Goal: Information Seeking & Learning: Learn about a topic

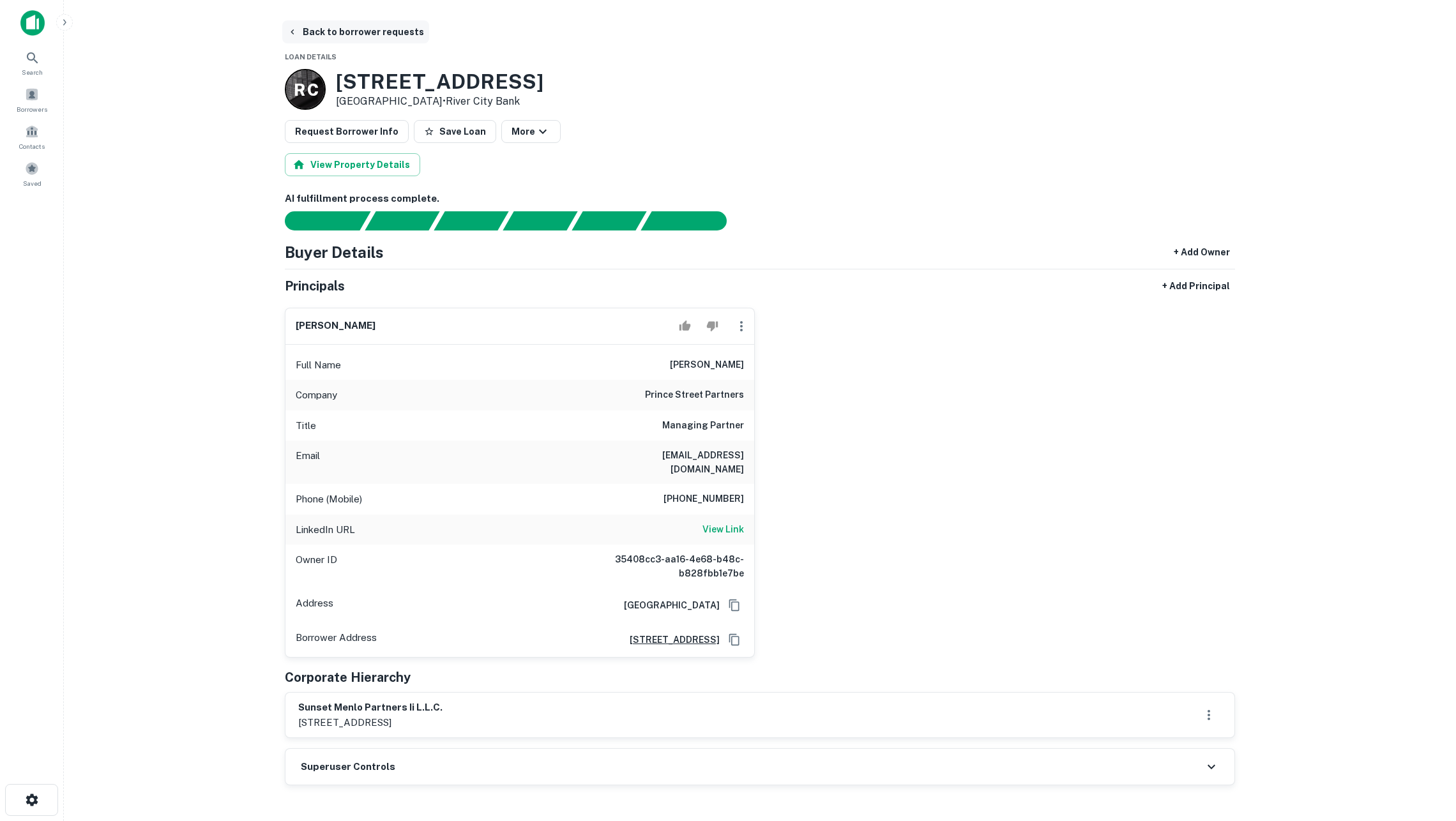
click at [386, 28] on button "Back to borrower requests" at bounding box center [355, 31] width 147 height 23
click at [391, 33] on button "Back to borrower requests" at bounding box center [355, 31] width 147 height 23
click at [376, 33] on button "Back to borrower requests" at bounding box center [355, 31] width 147 height 23
click at [33, 32] on img at bounding box center [32, 23] width 24 height 26
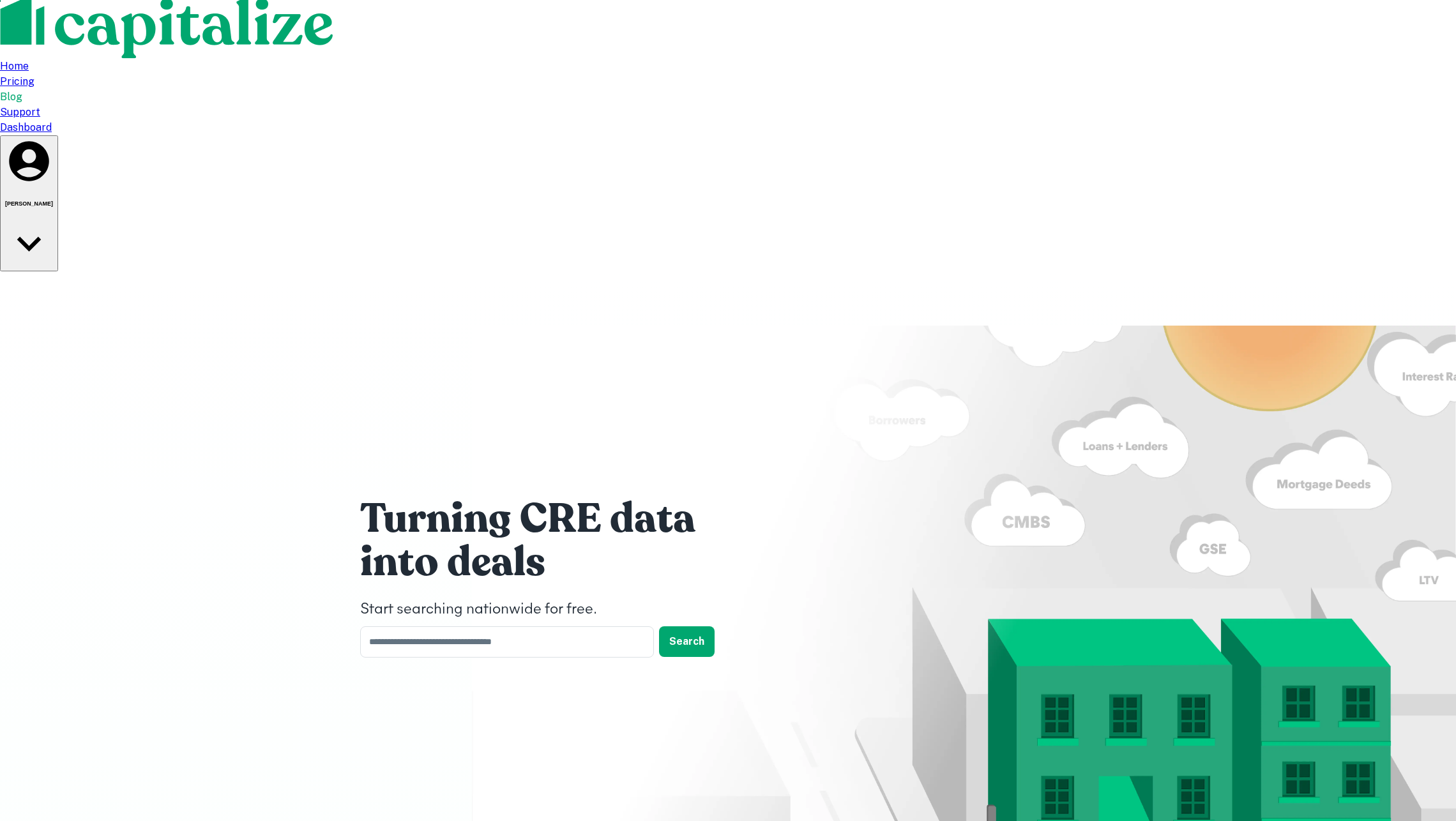
scroll to position [6, 0]
click at [1051, 120] on div "Dashboard" at bounding box center [728, 127] width 1456 height 15
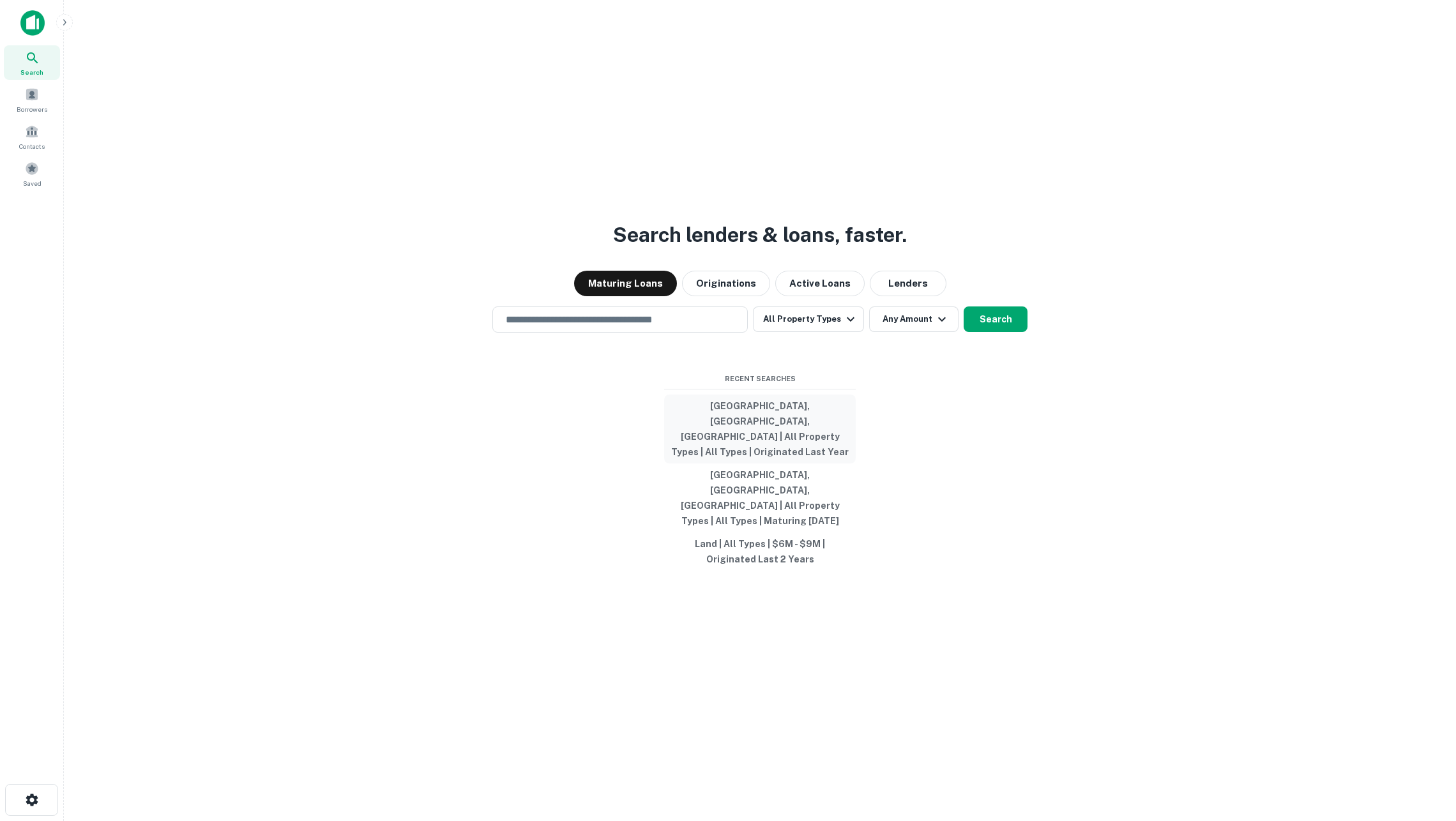
click at [714, 442] on button "Los Angeles, CA, USA | All Property Types | All Types | Originated Last Year" at bounding box center [759, 428] width 192 height 69
type input "**********"
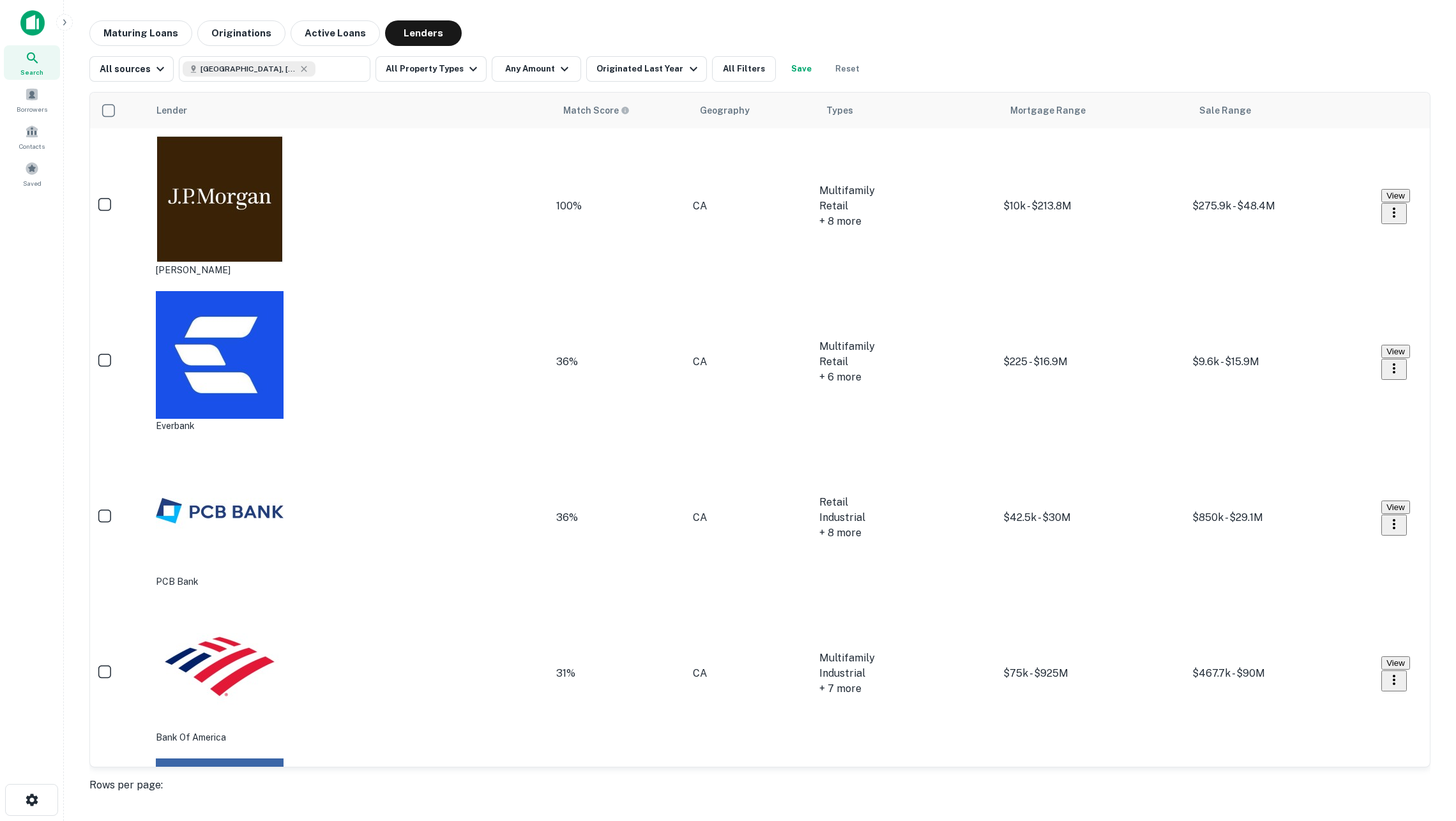
click at [218, 152] on div "J.p. Morgan" at bounding box center [219, 206] width 128 height 141
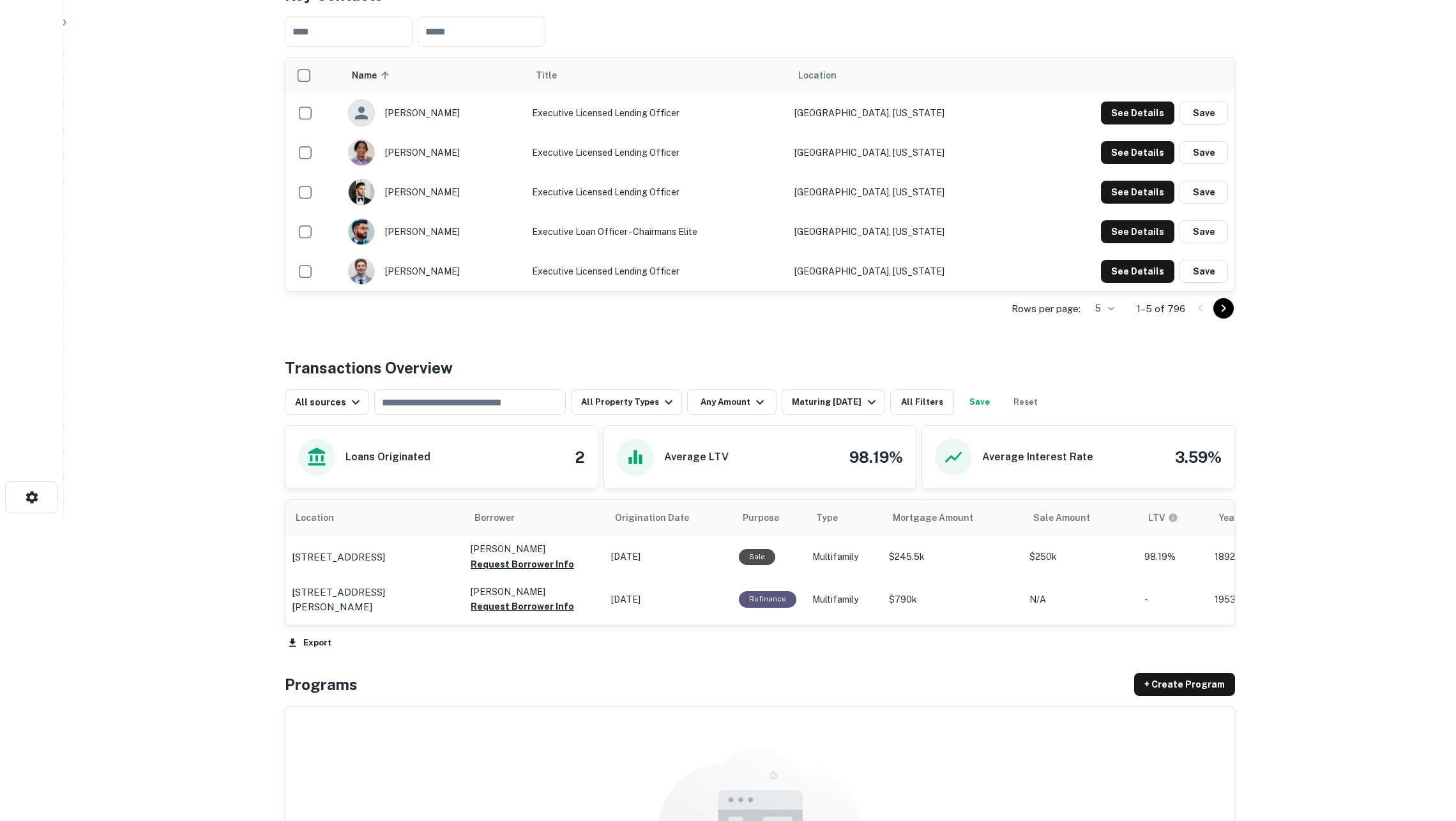
scroll to position [460, 0]
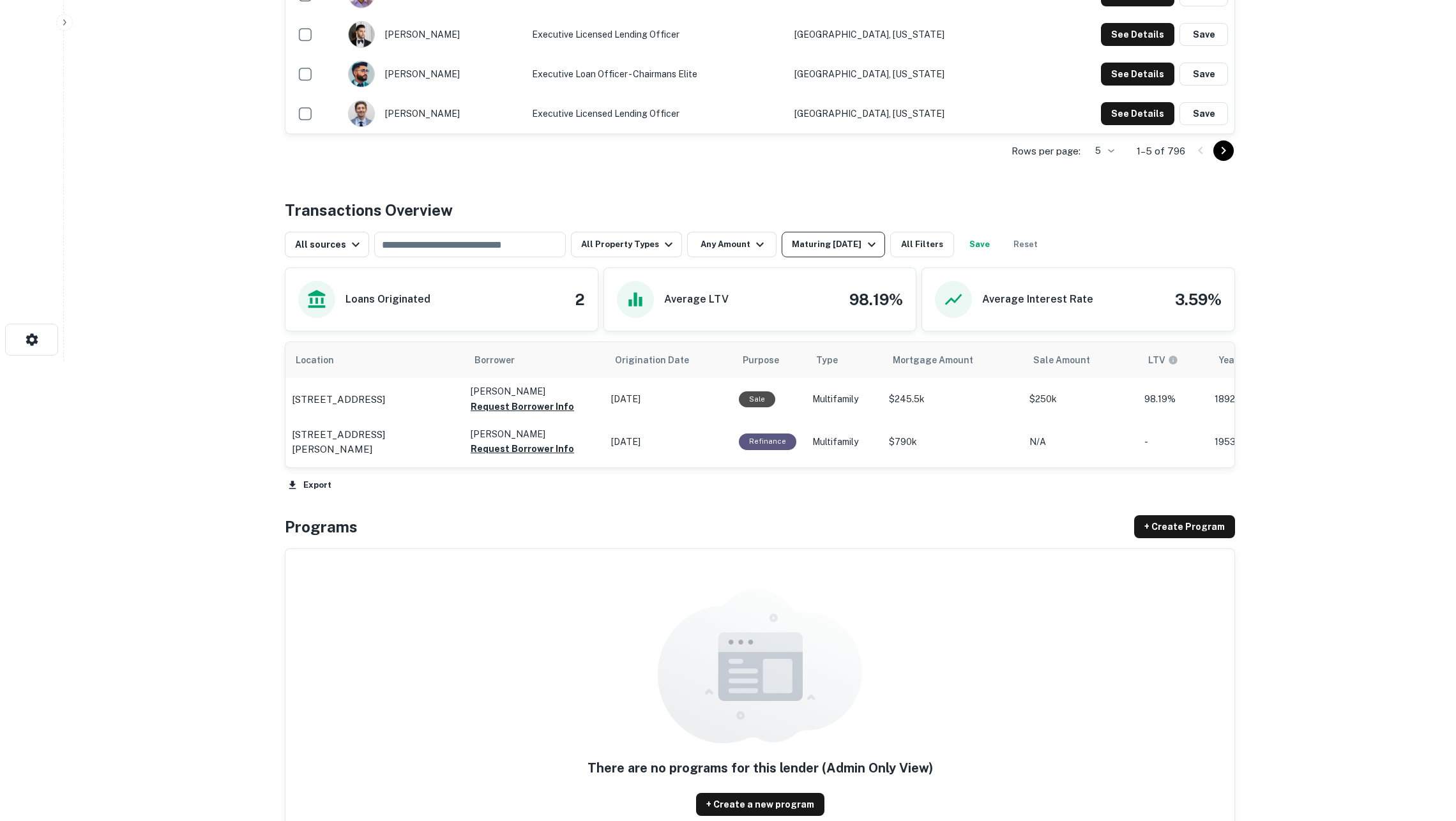
click at [802, 247] on div "Maturing In 1 Year" at bounding box center [836, 244] width 87 height 15
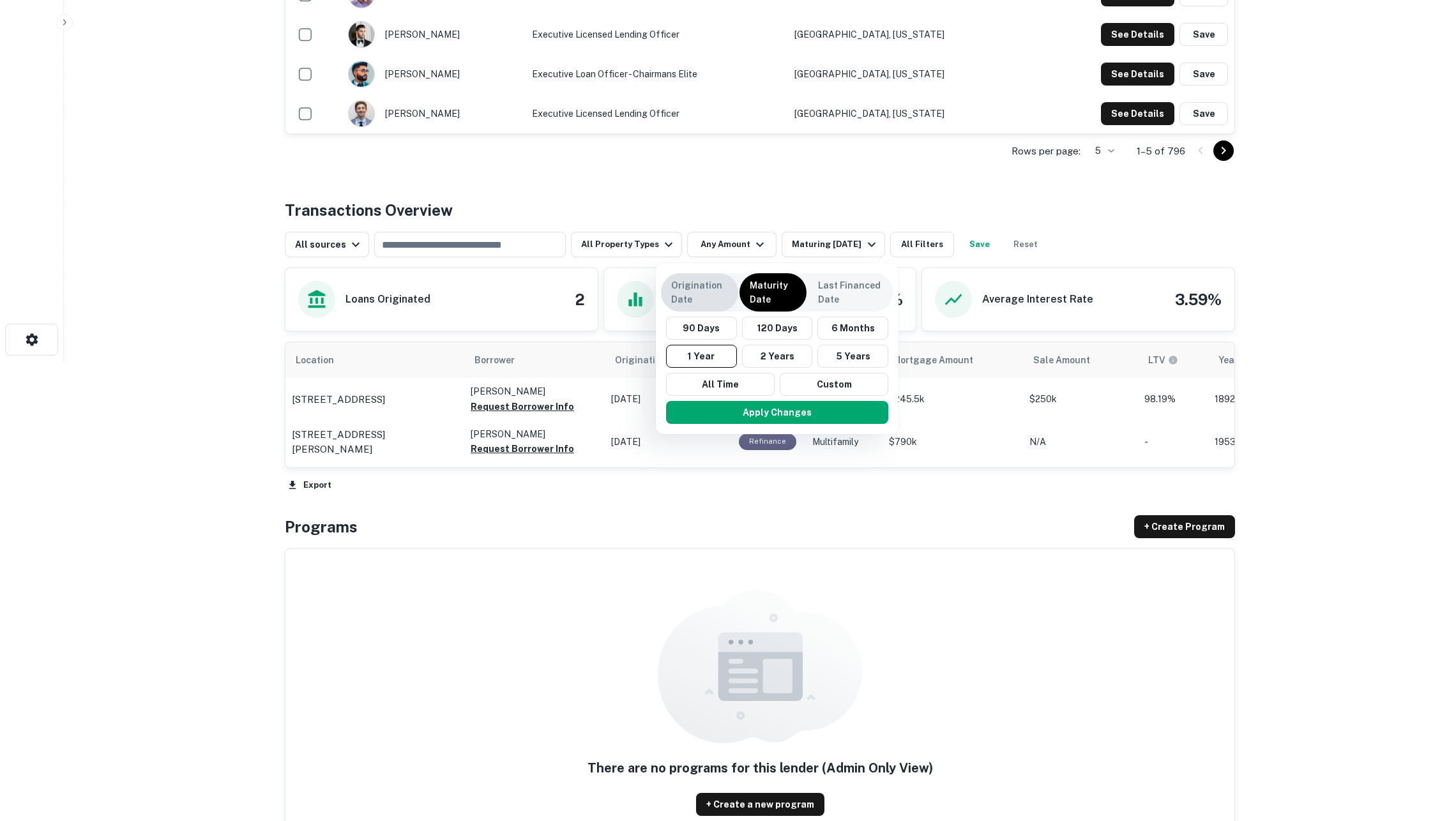
click at [709, 282] on p "Origination Date" at bounding box center [700, 292] width 57 height 28
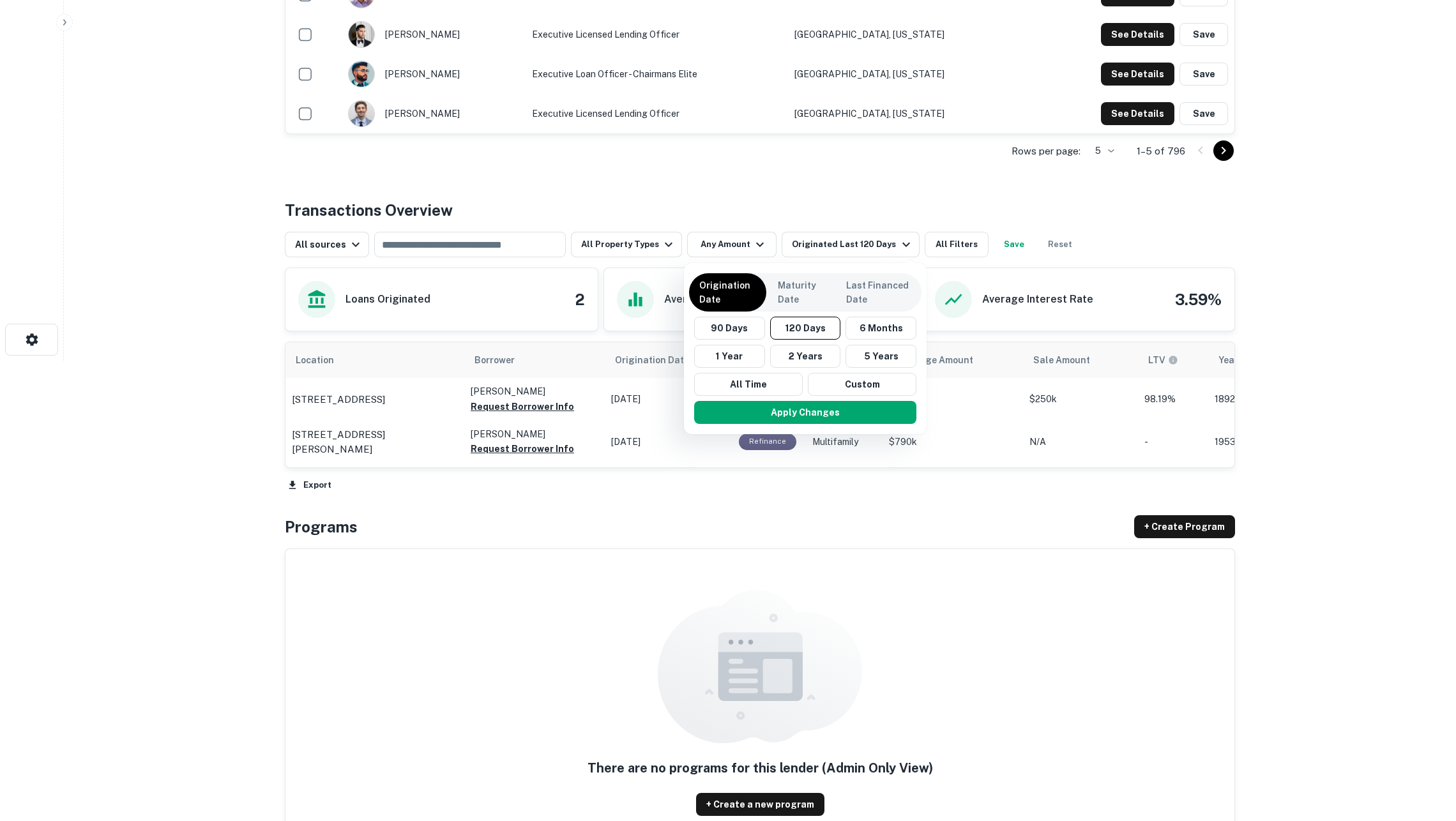
click at [738, 397] on div "Apply Changes" at bounding box center [805, 413] width 233 height 33
click at [738, 387] on button "All Time" at bounding box center [749, 383] width 109 height 23
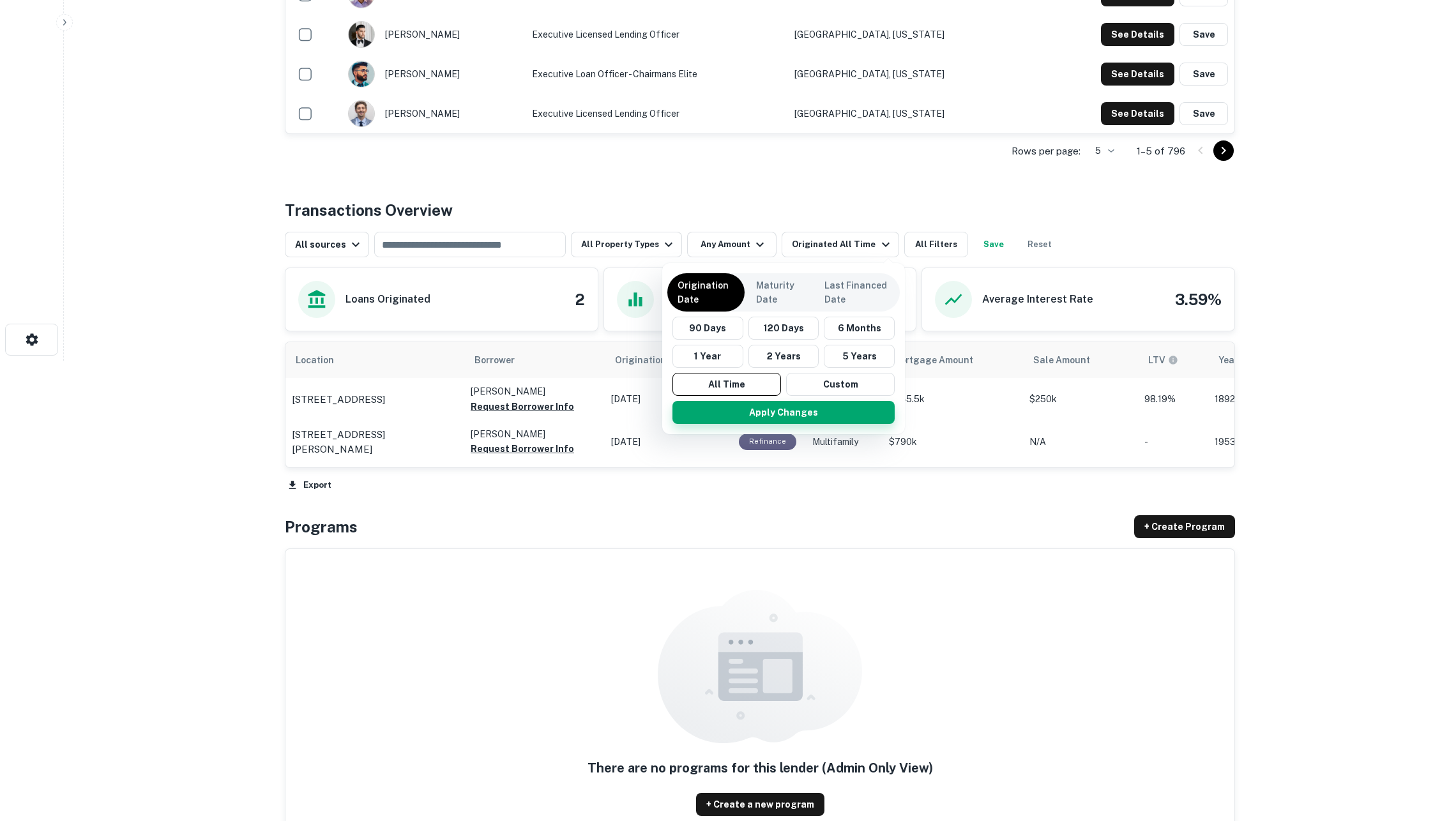
click at [754, 405] on button "Apply Changes" at bounding box center [783, 412] width 222 height 23
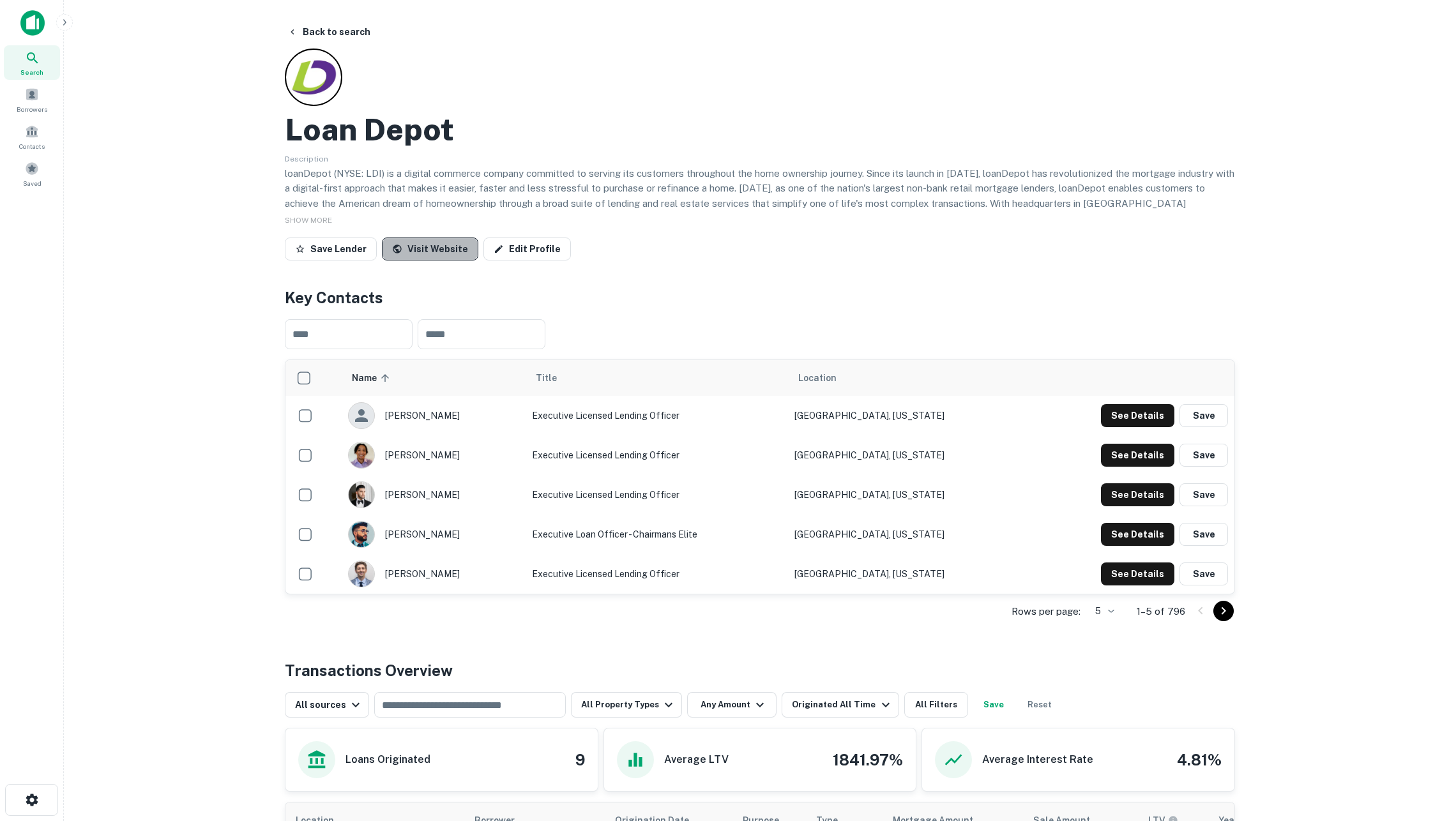
click at [432, 244] on link "Visit Website" at bounding box center [430, 249] width 96 height 23
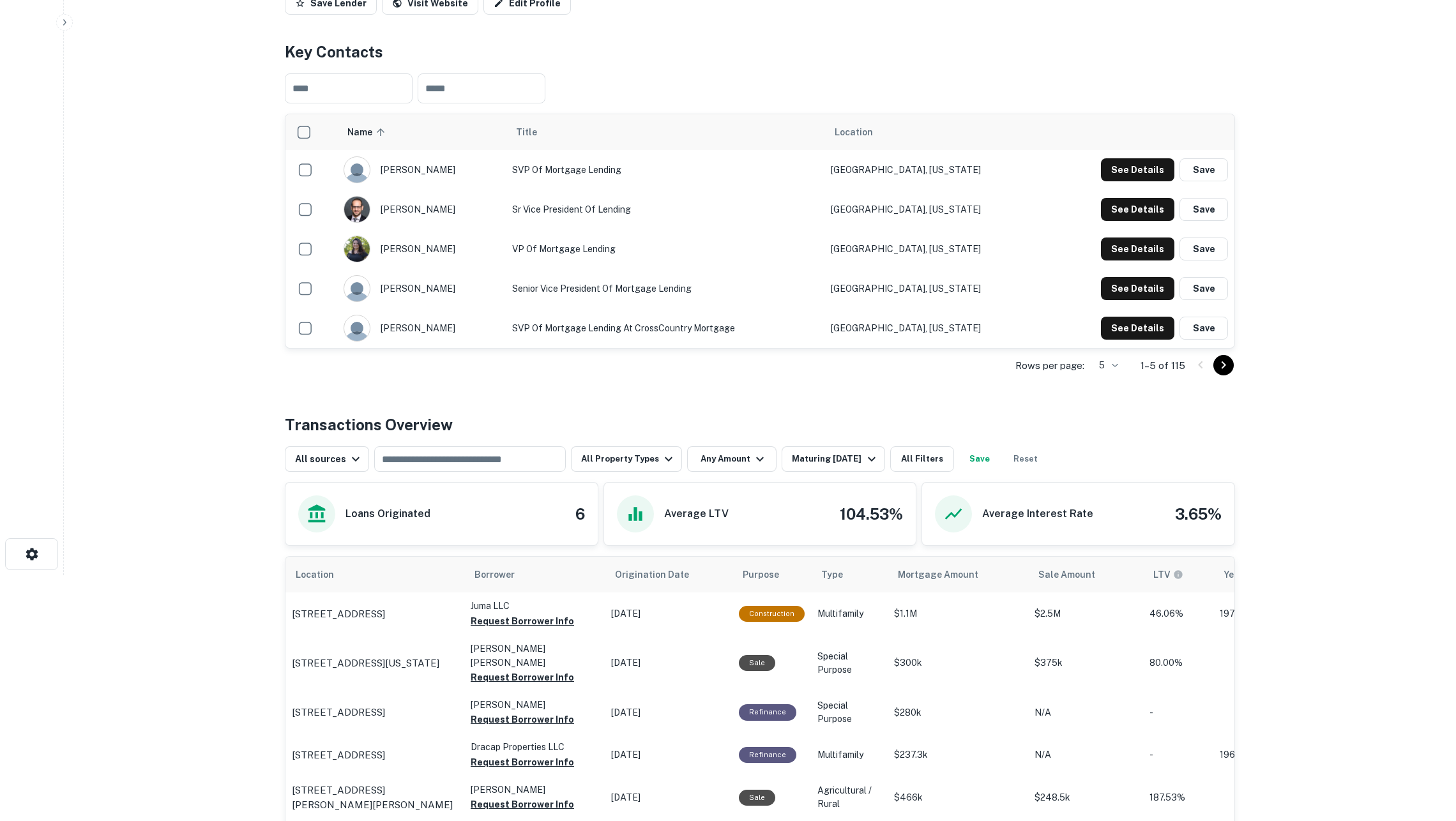
scroll to position [457, 0]
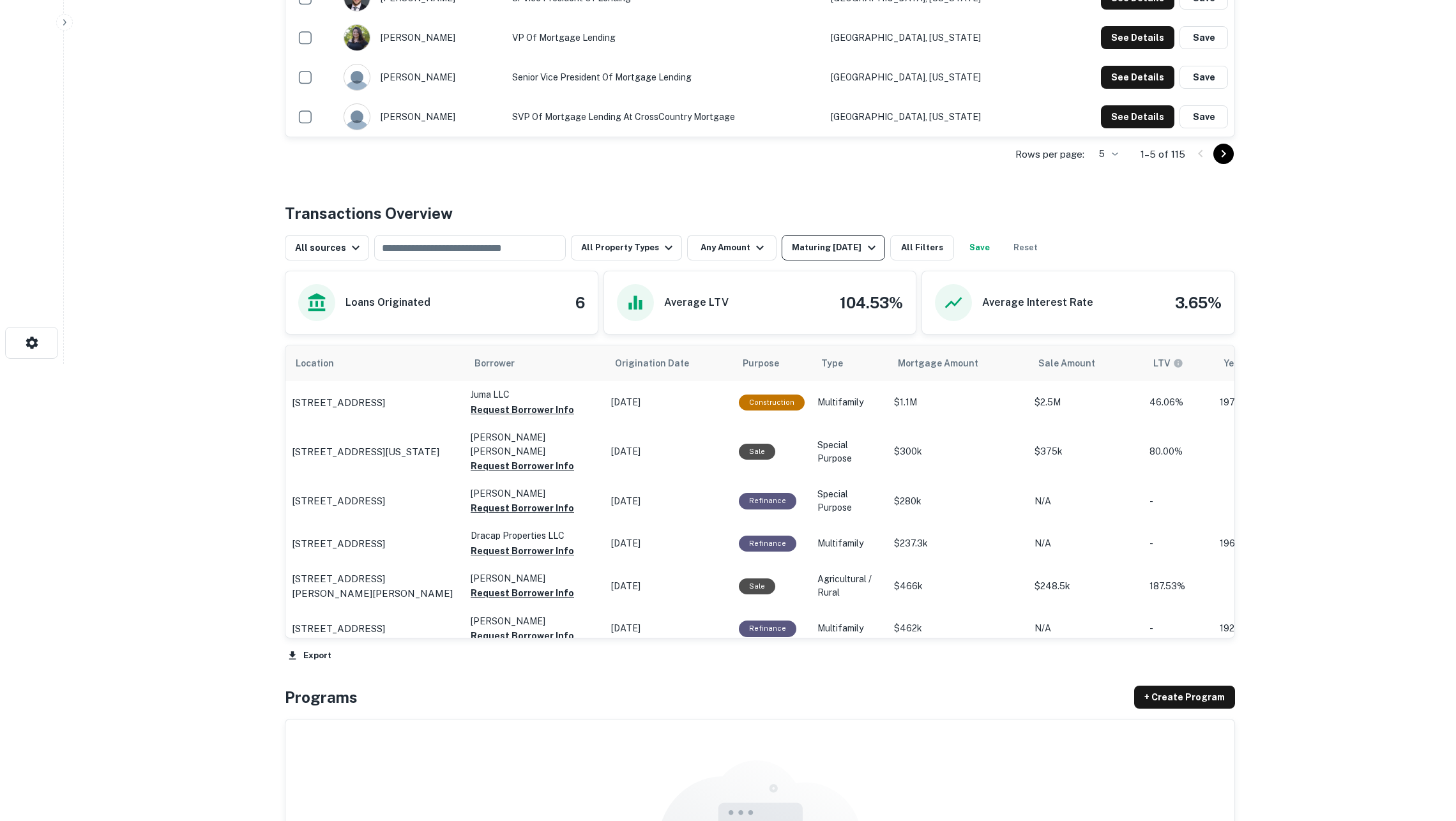
click at [810, 248] on div "Maturing In 1 Year" at bounding box center [836, 248] width 87 height 15
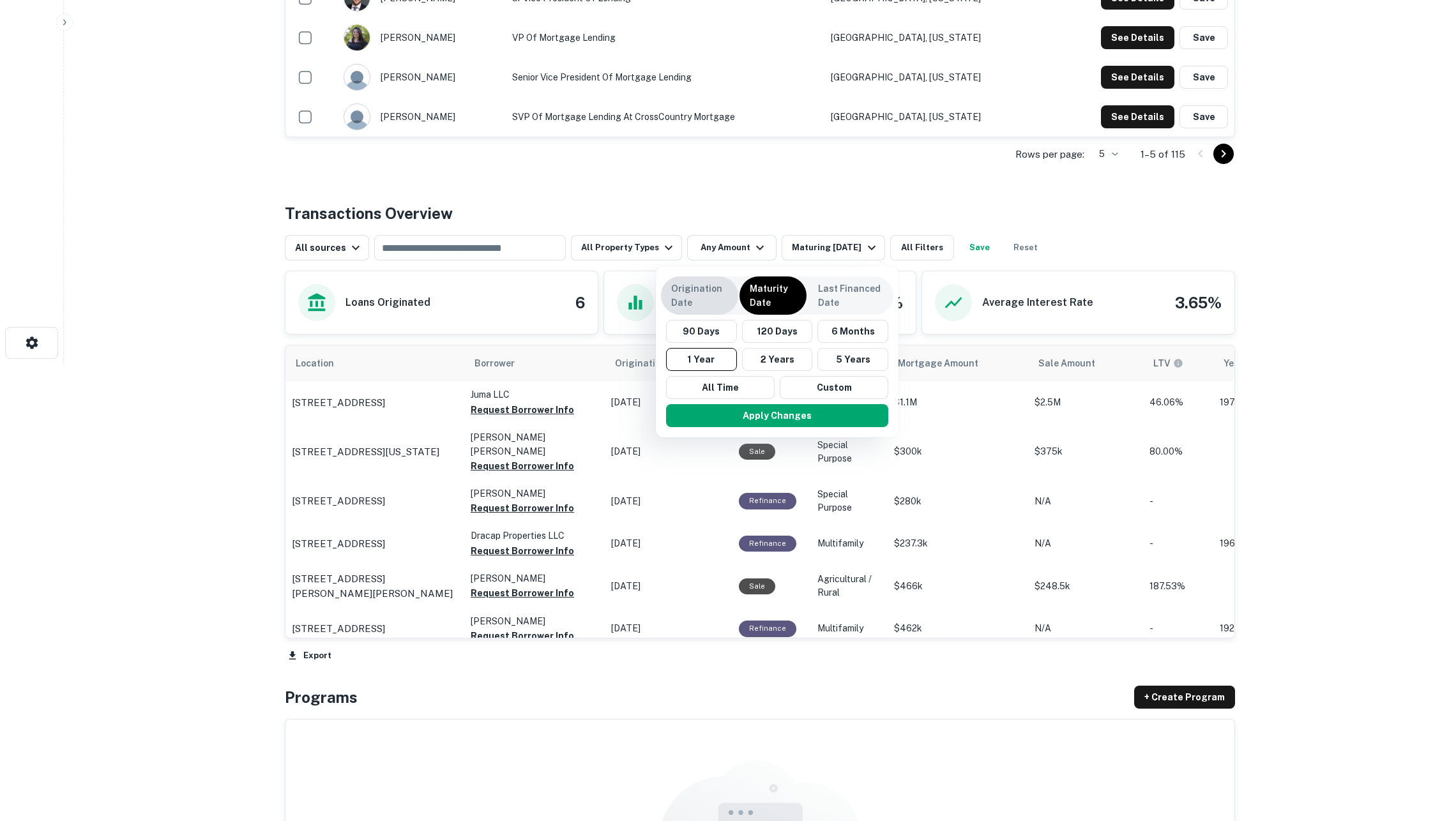
click at [702, 299] on p "Origination Date" at bounding box center [700, 295] width 57 height 28
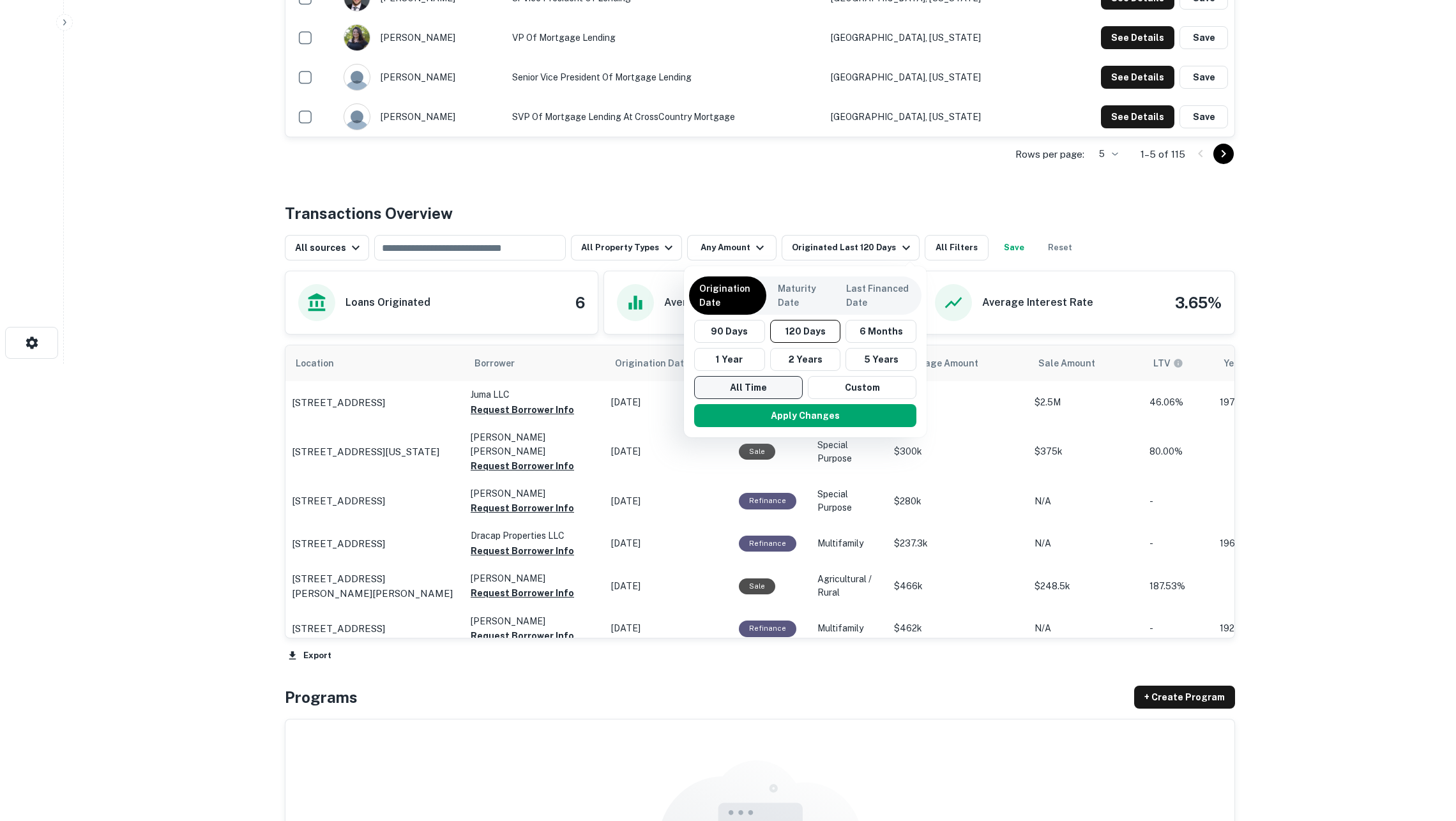
click at [738, 379] on button "All Time" at bounding box center [749, 387] width 109 height 23
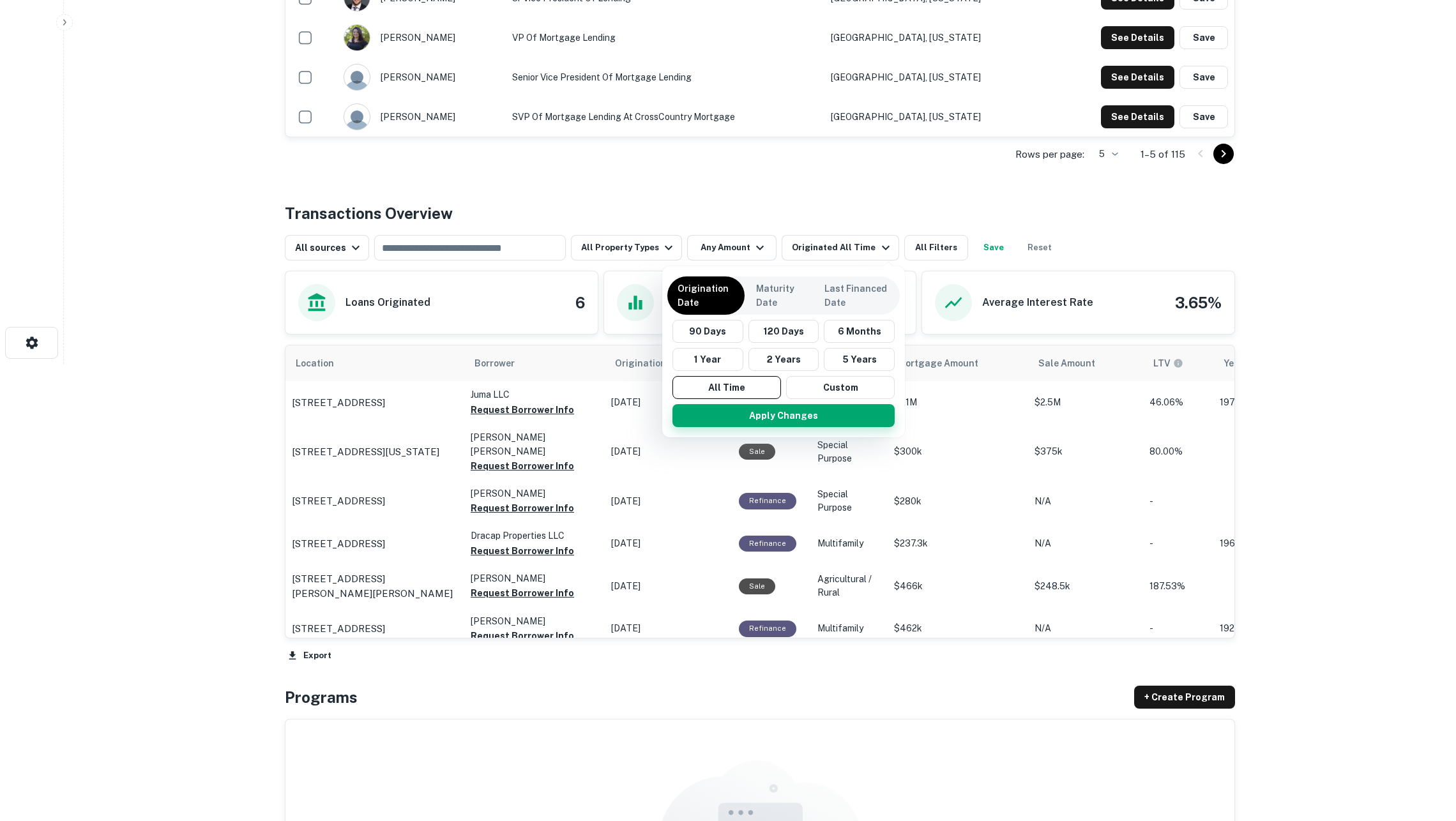
click at [754, 416] on button "Apply Changes" at bounding box center [783, 415] width 222 height 23
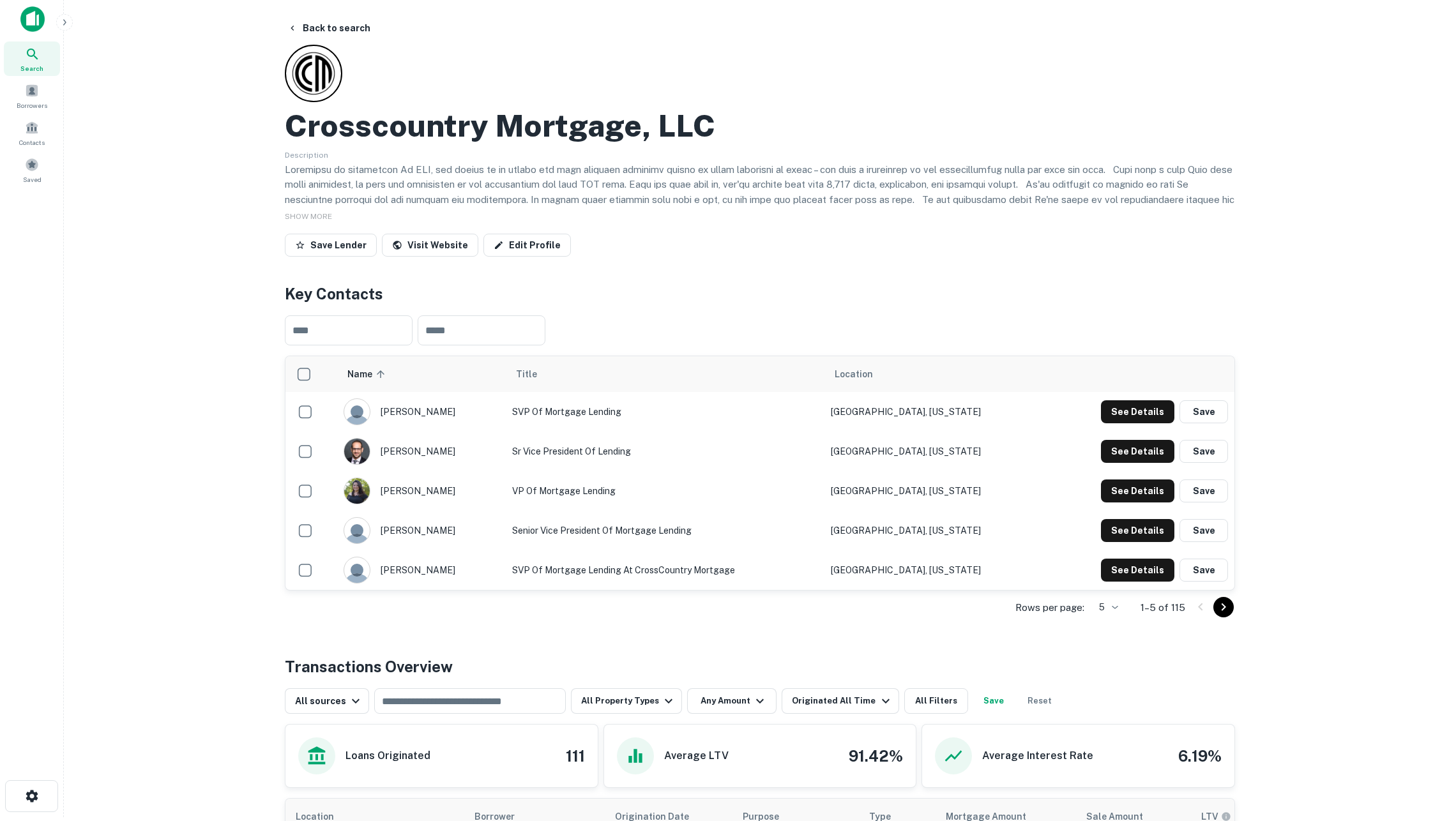
scroll to position [6, 1]
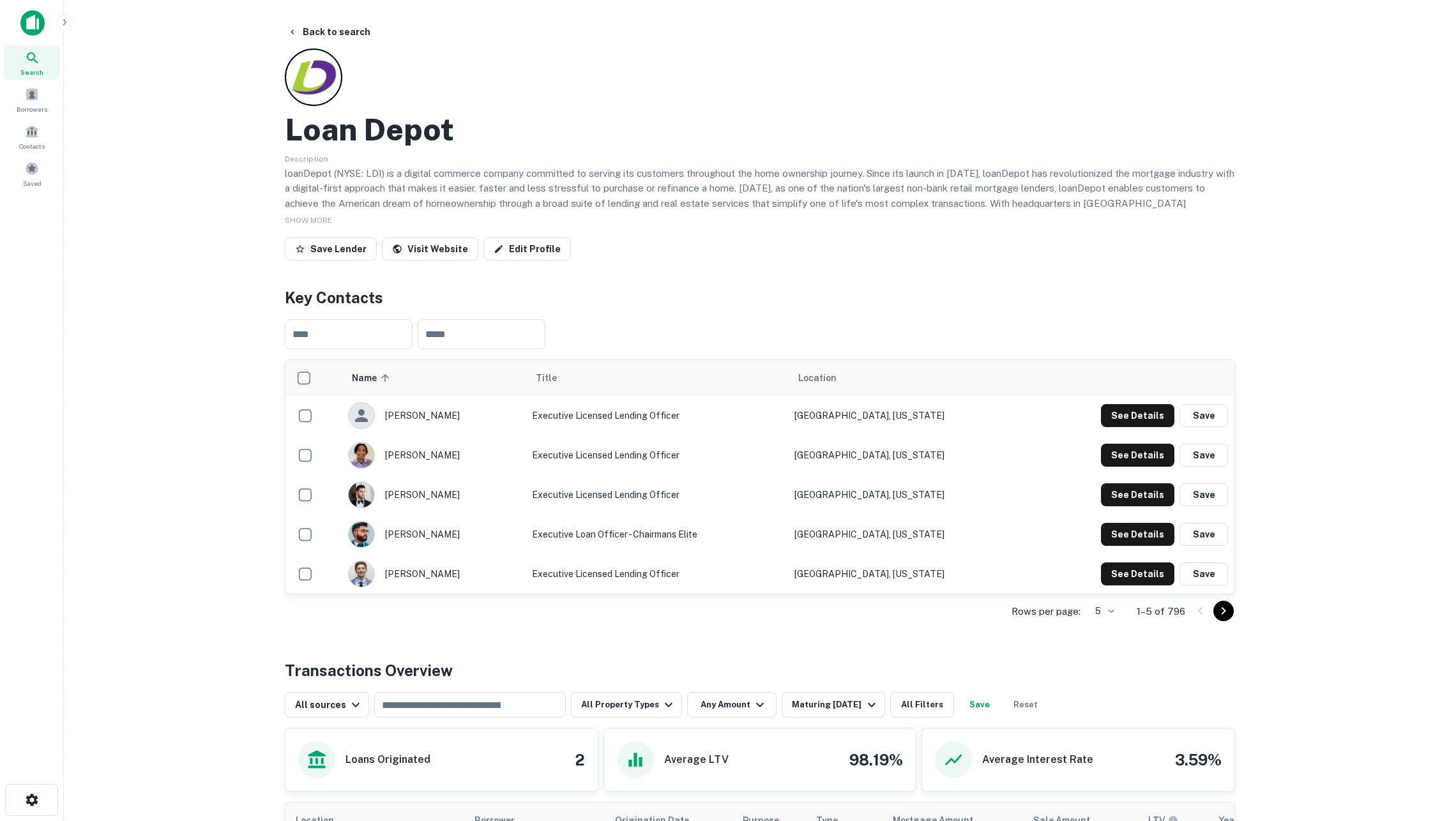
drag, startPoint x: 394, startPoint y: 123, endPoint x: 187, endPoint y: 413, distance: 356.3
click at [187, 413] on main "Back to search Loan Depot Description SHOW MORE Save Lender Visit Website Edit …" at bounding box center [759, 410] width 1392 height 821
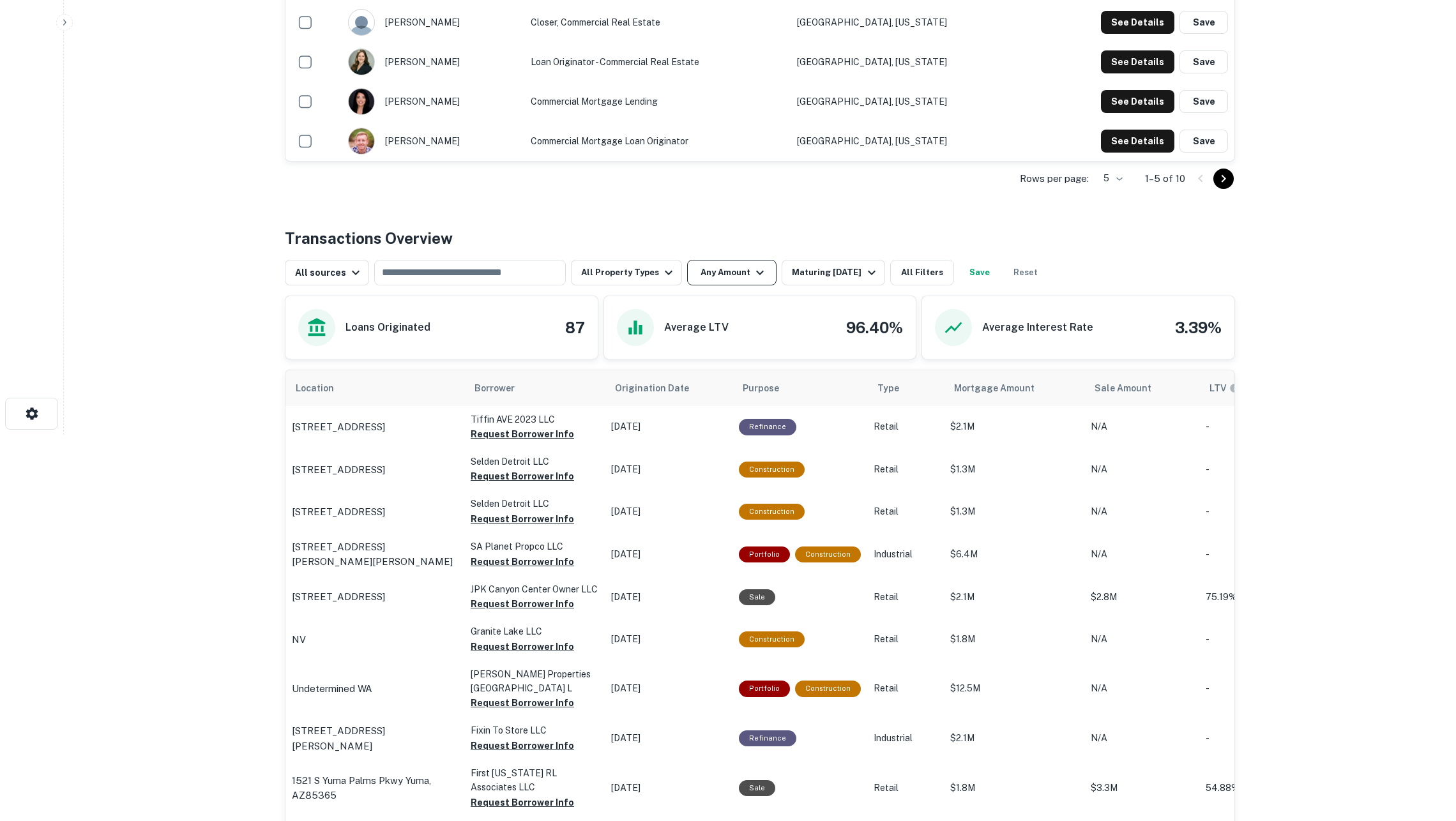
scroll to position [388, 0]
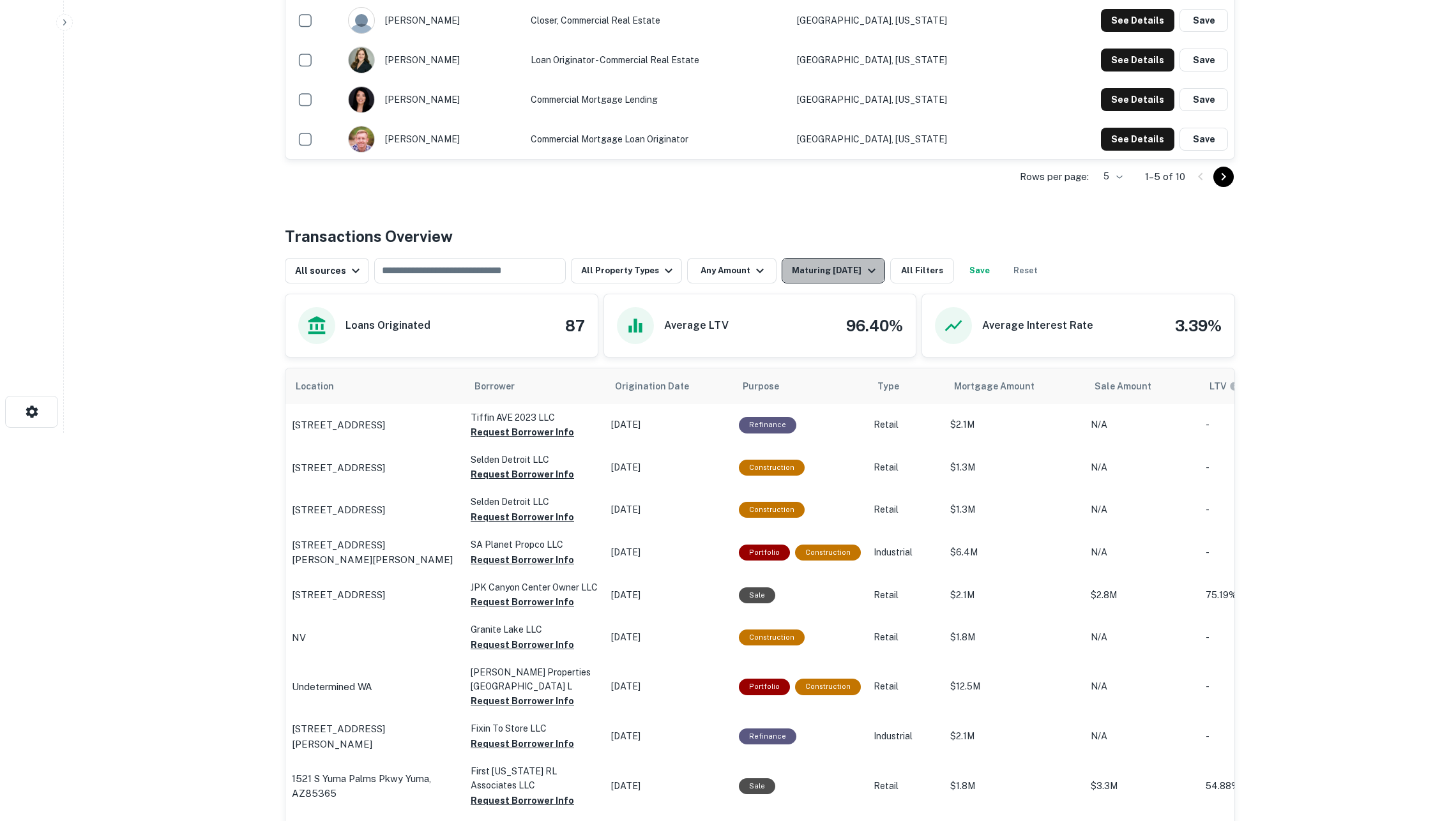
click at [808, 277] on div "Maturing [DATE]" at bounding box center [836, 270] width 87 height 15
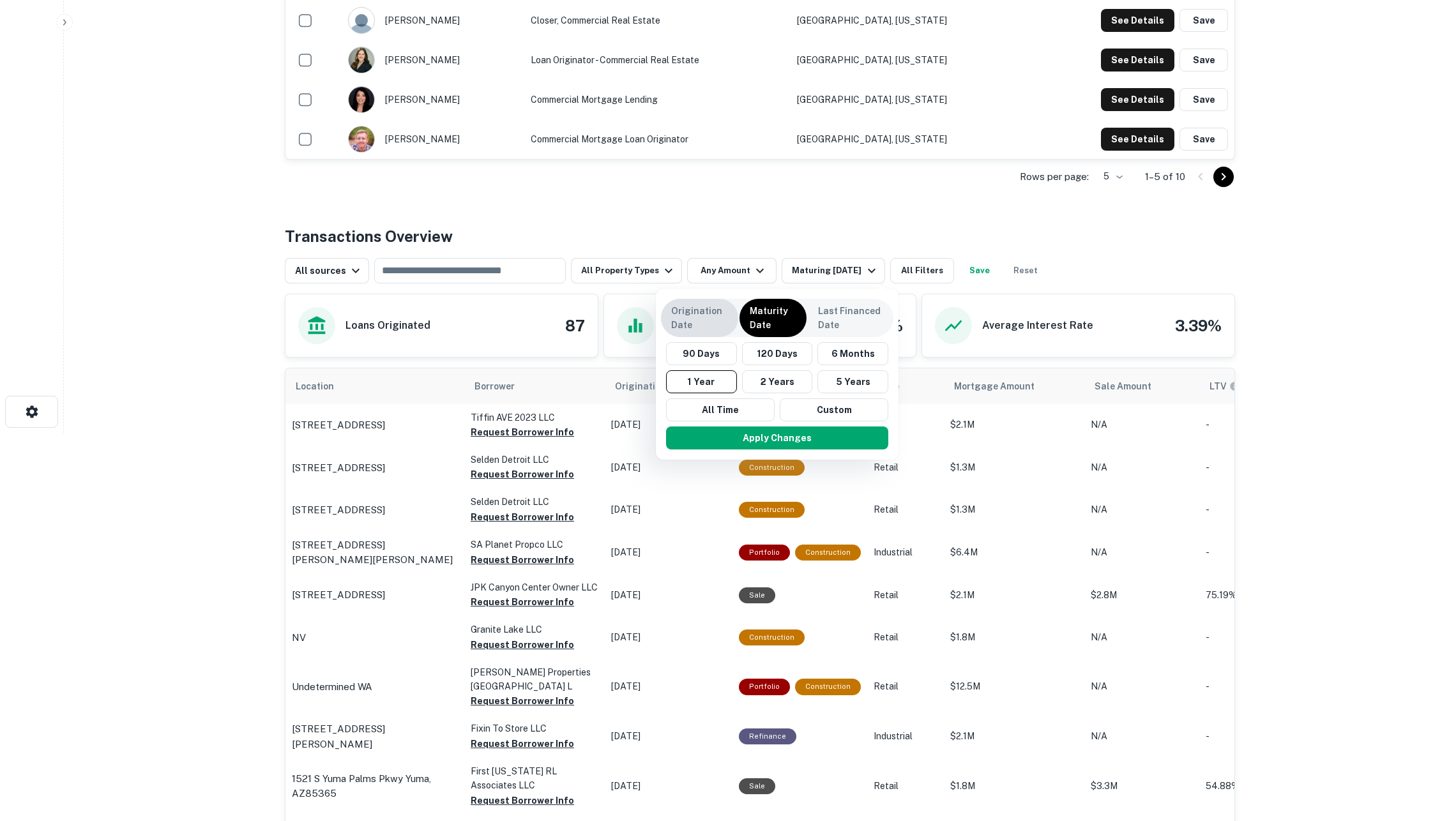
click at [713, 327] on p "Origination Date" at bounding box center [700, 318] width 57 height 28
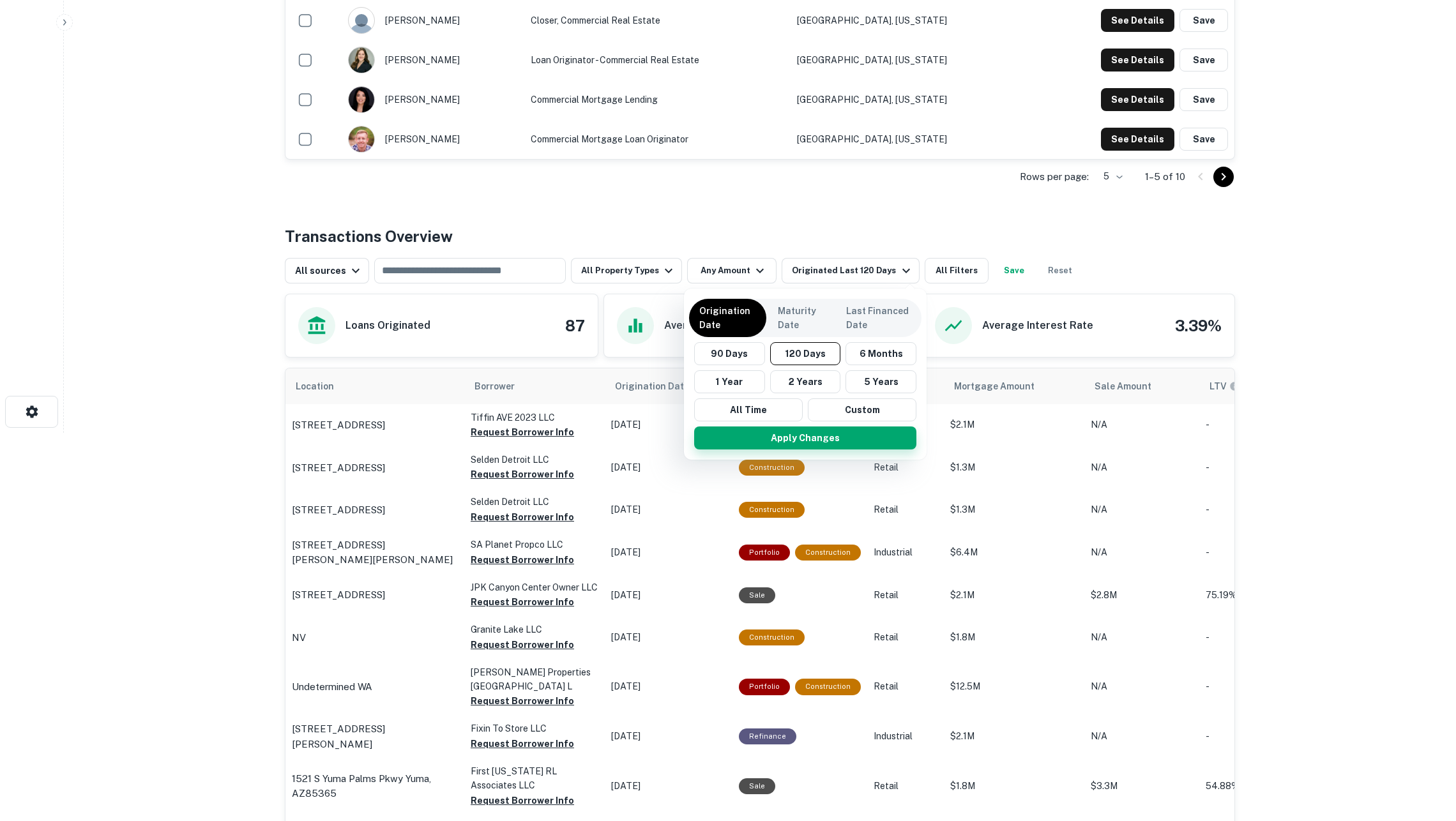
click at [768, 434] on button "Apply Changes" at bounding box center [805, 437] width 222 height 23
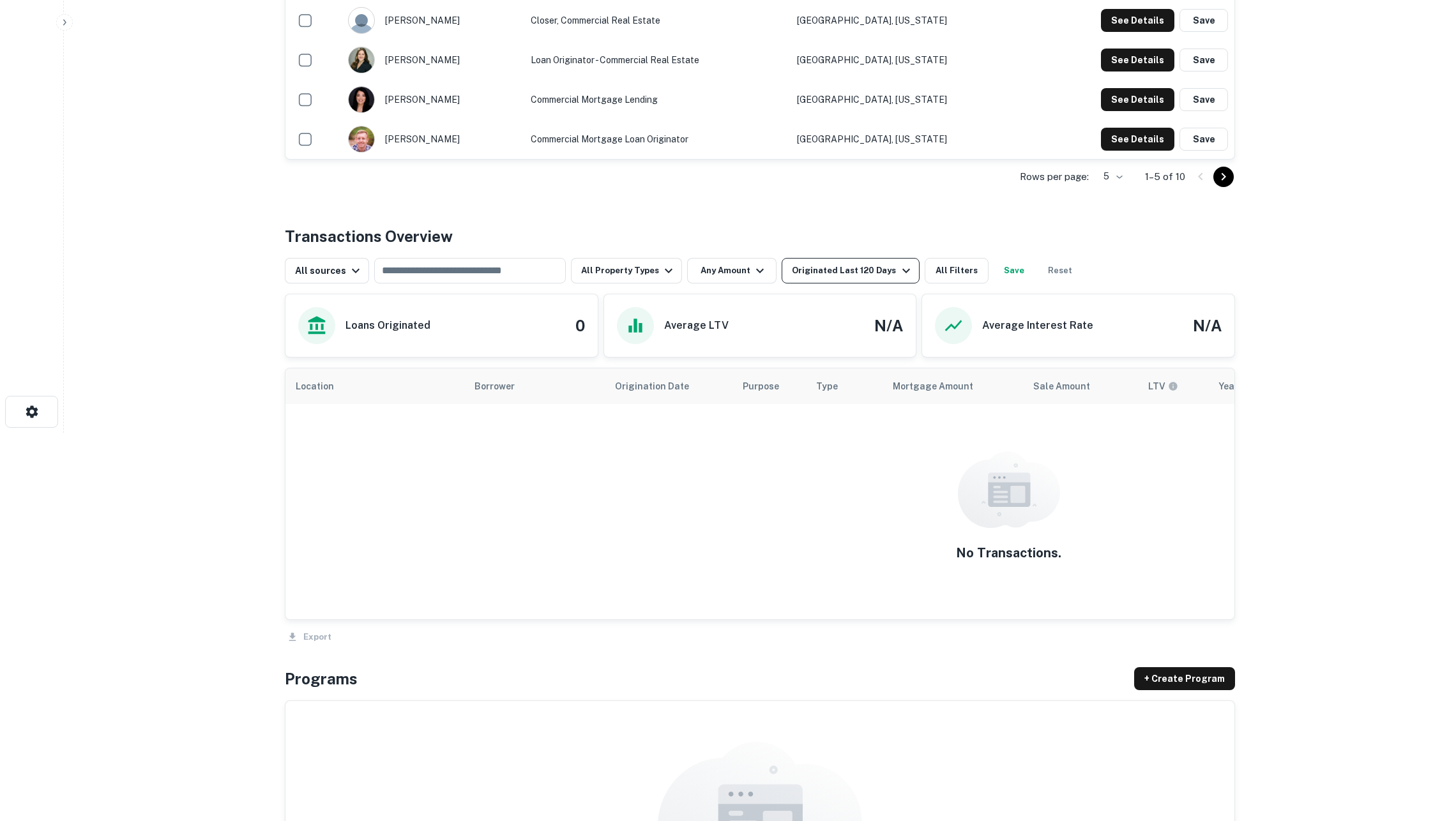
click at [851, 276] on div "Originated Last 120 Days" at bounding box center [852, 270] width 121 height 15
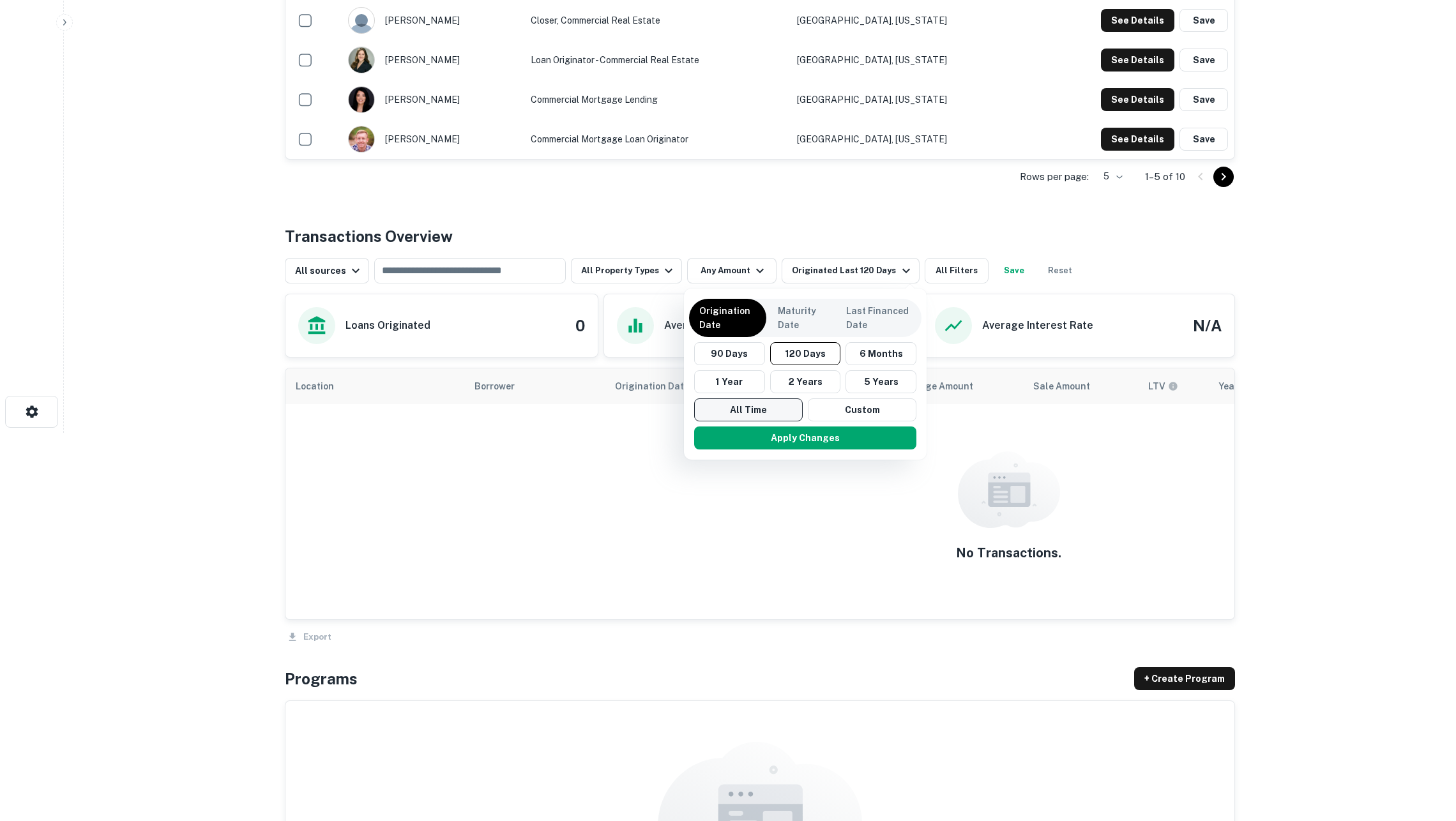
drag, startPoint x: 736, startPoint y: 391, endPoint x: 742, endPoint y: 398, distance: 9.2
click at [736, 391] on button "1 Year" at bounding box center [729, 381] width 71 height 23
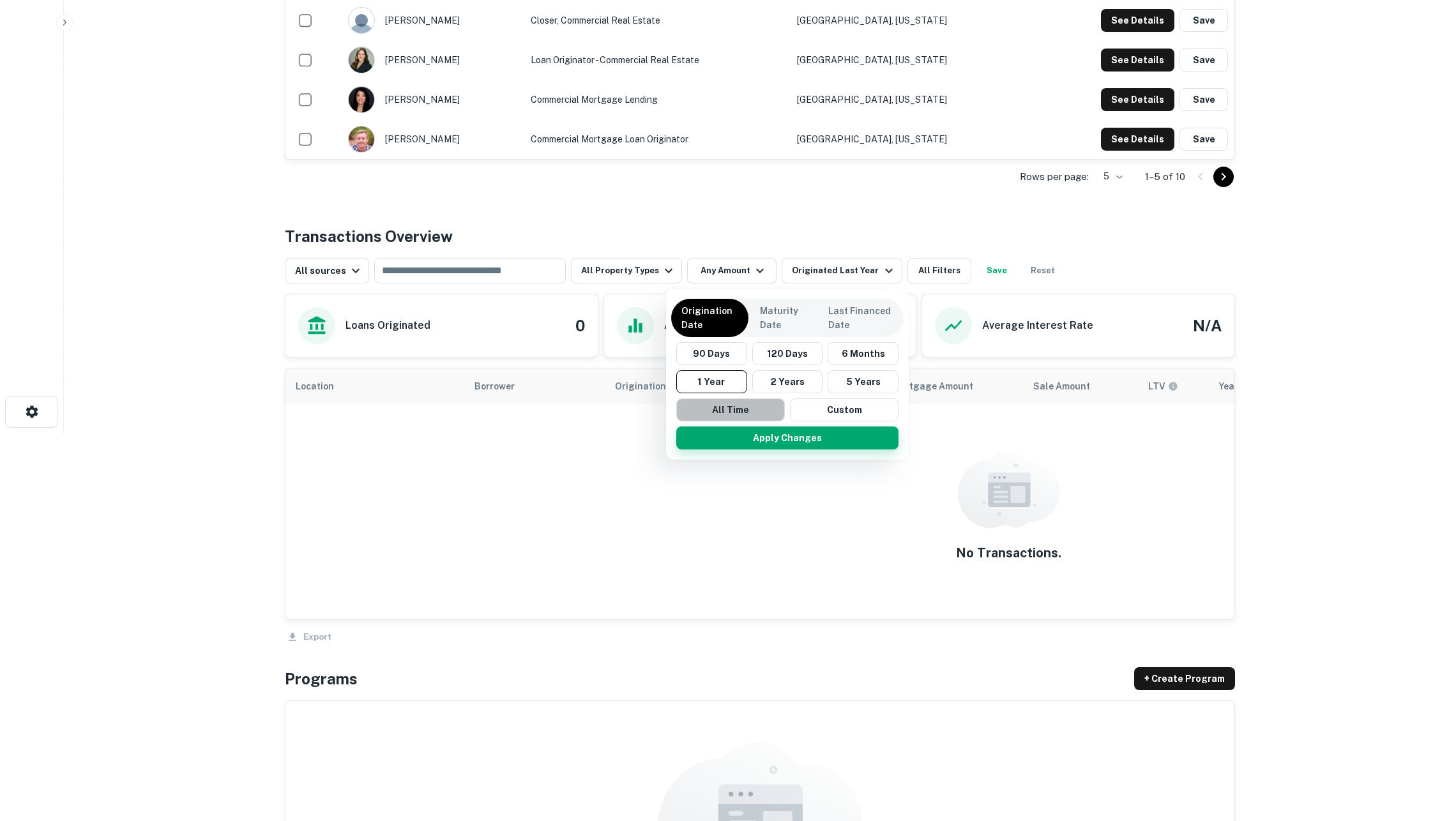
drag, startPoint x: 751, startPoint y: 412, endPoint x: 752, endPoint y: 428, distance: 16.0
click at [751, 412] on button "All Time" at bounding box center [731, 409] width 109 height 23
click at [762, 438] on button "Apply Changes" at bounding box center [783, 437] width 222 height 23
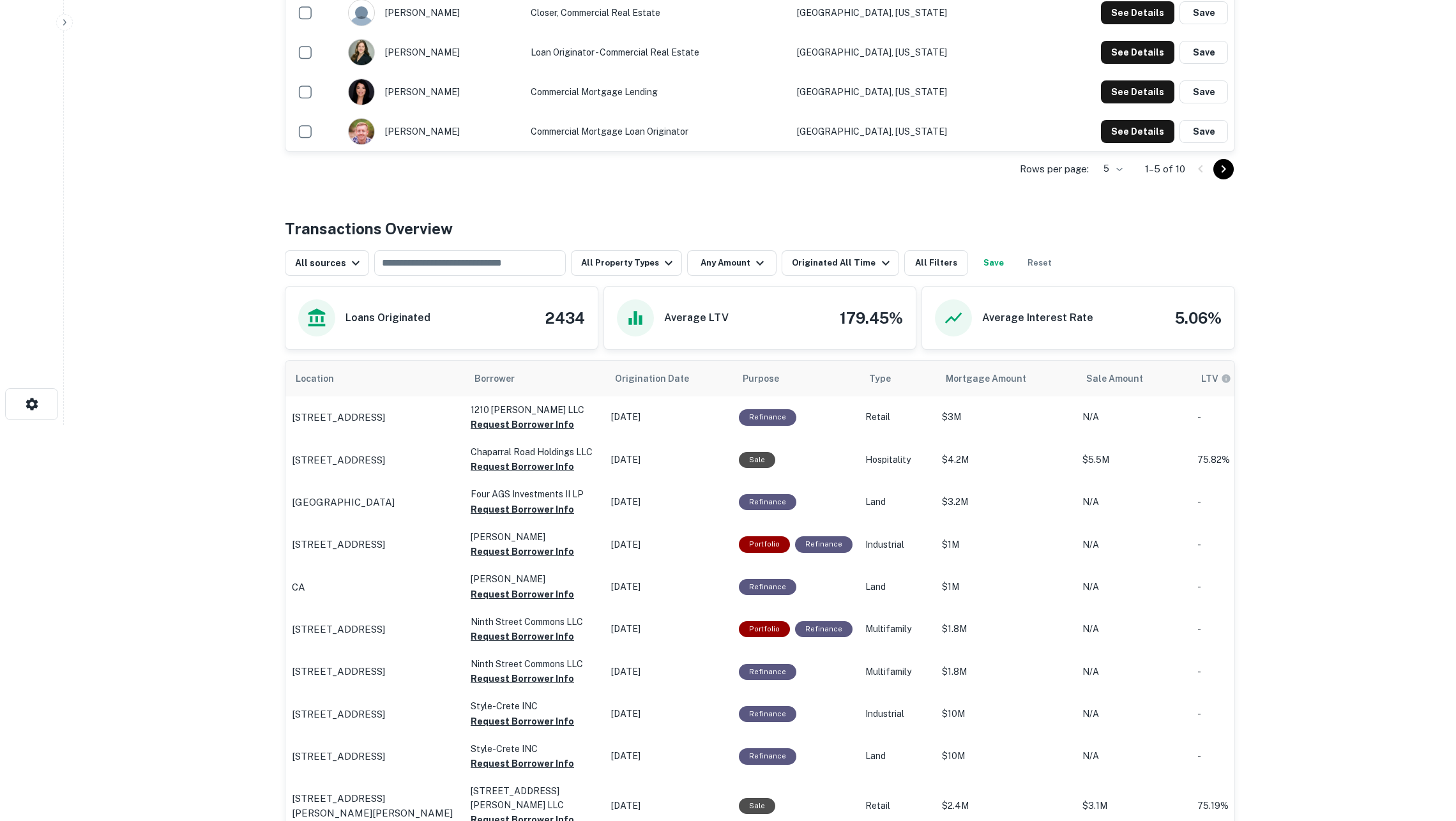
scroll to position [372, 0]
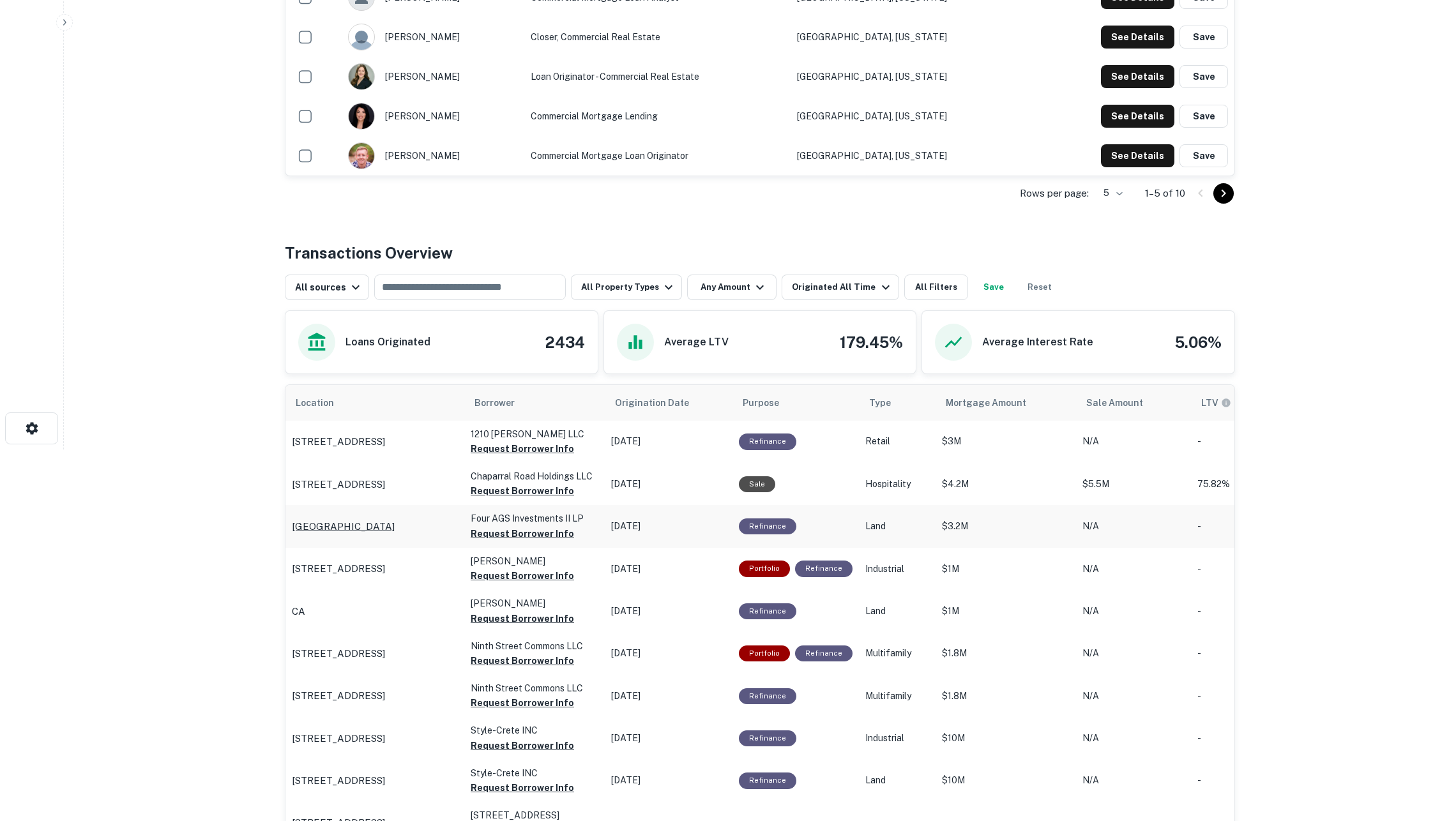
click at [394, 533] on div "Luther St W TX" at bounding box center [375, 526] width 166 height 15
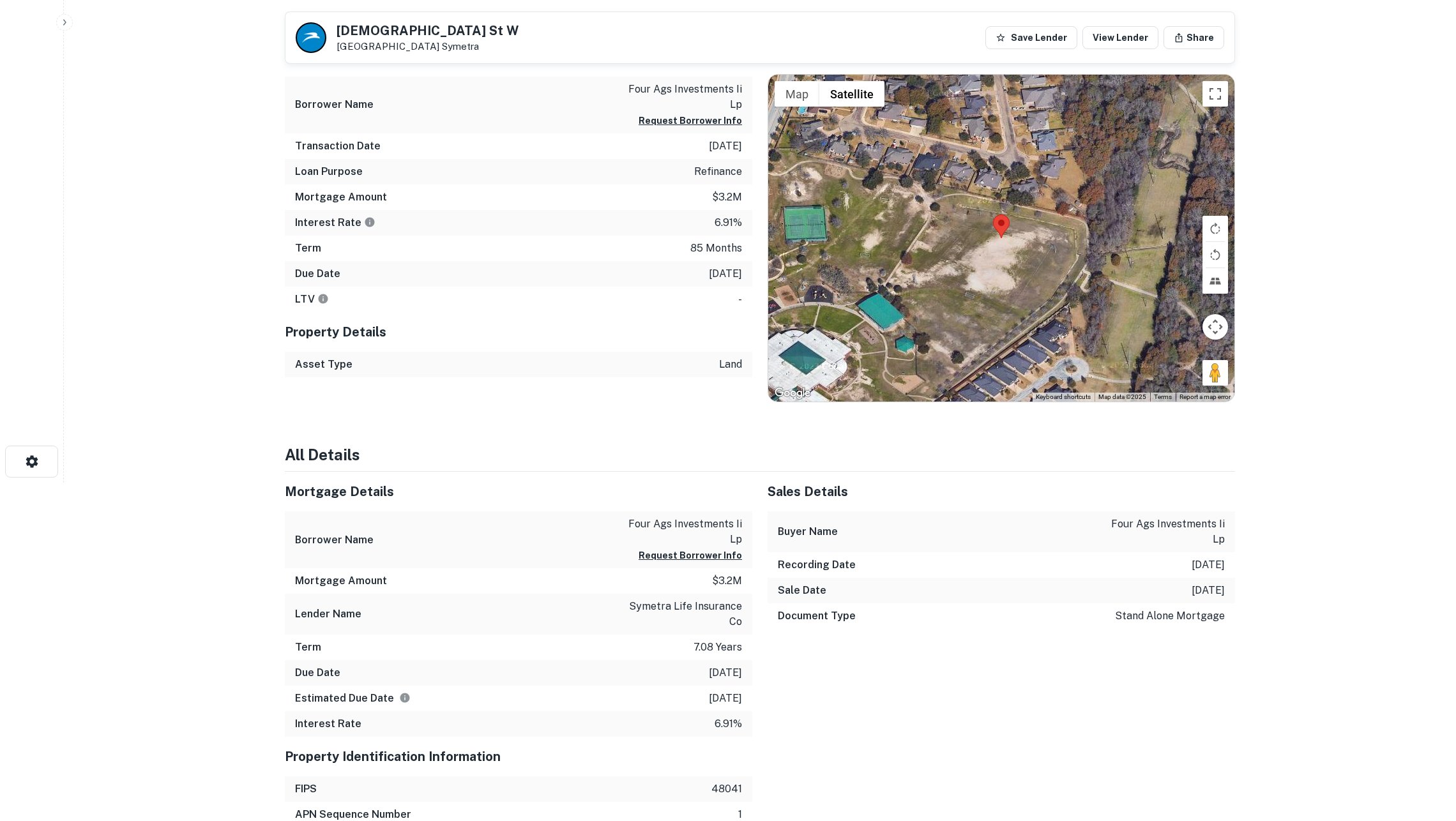
scroll to position [301, 0]
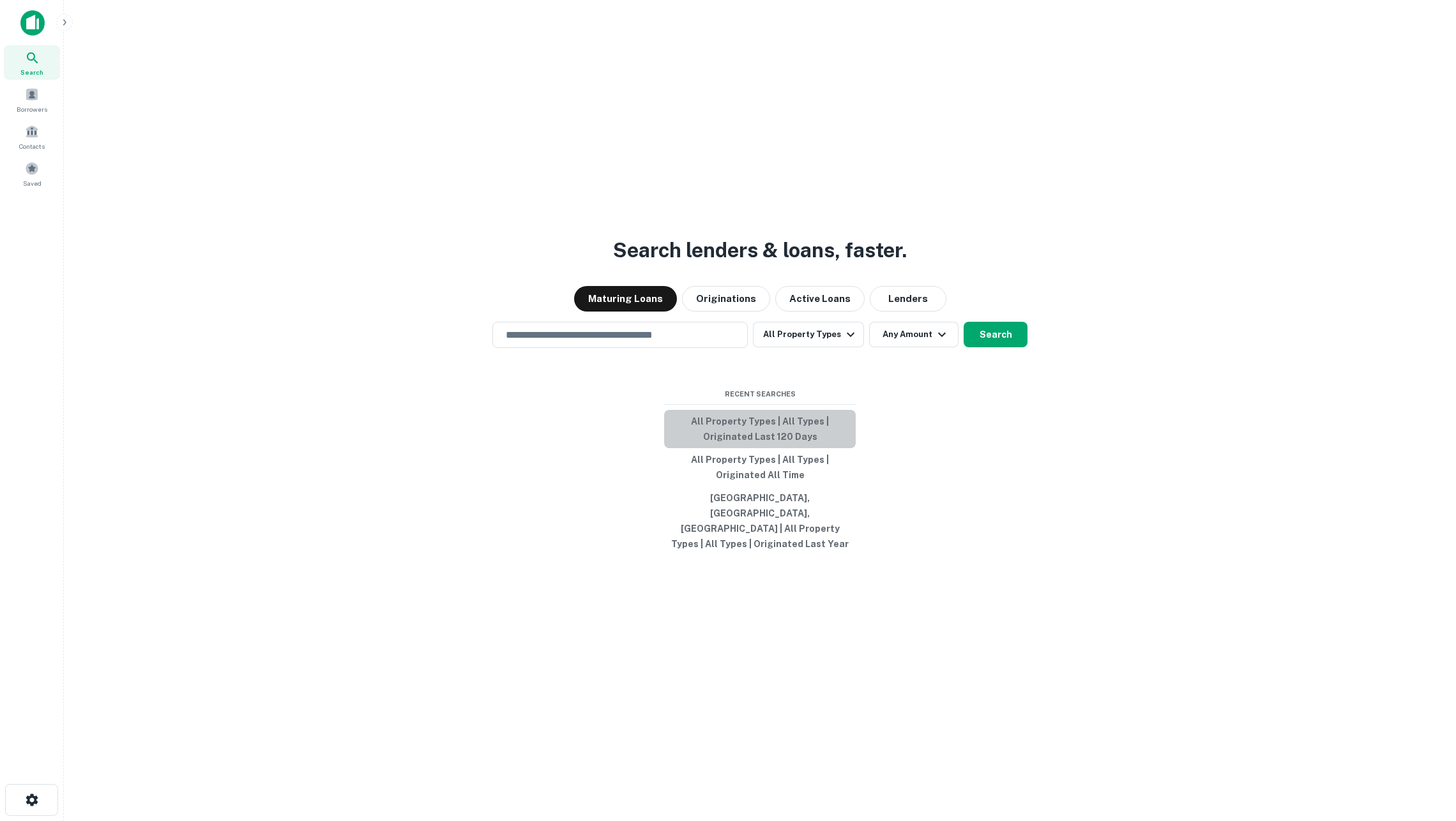
drag, startPoint x: 774, startPoint y: 440, endPoint x: 754, endPoint y: 435, distance: 20.6
click at [774, 440] on button "All Property Types | All Types | Originated Last 120 Days" at bounding box center [759, 429] width 192 height 38
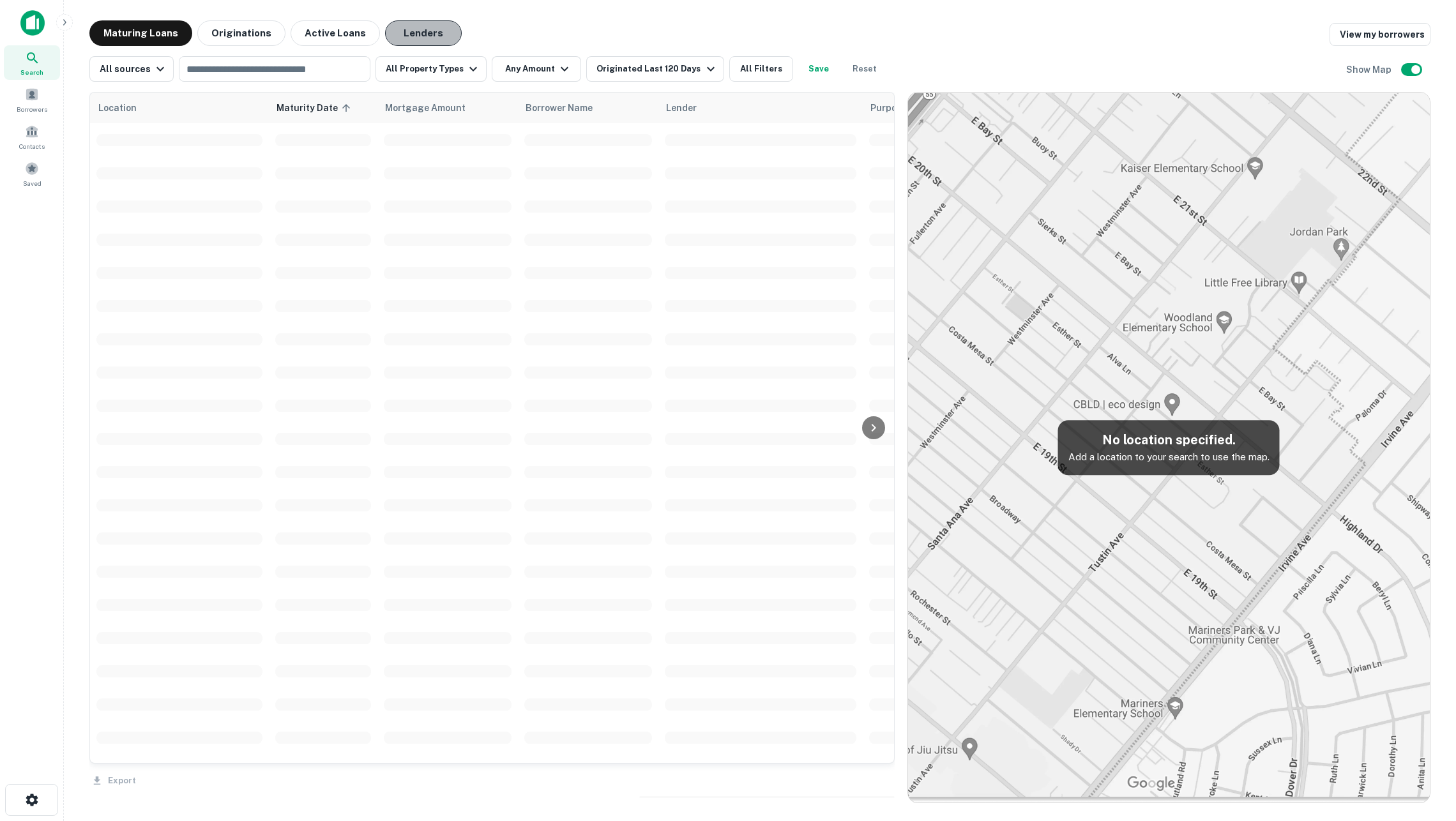
click at [422, 28] on button "Lenders" at bounding box center [424, 33] width 77 height 26
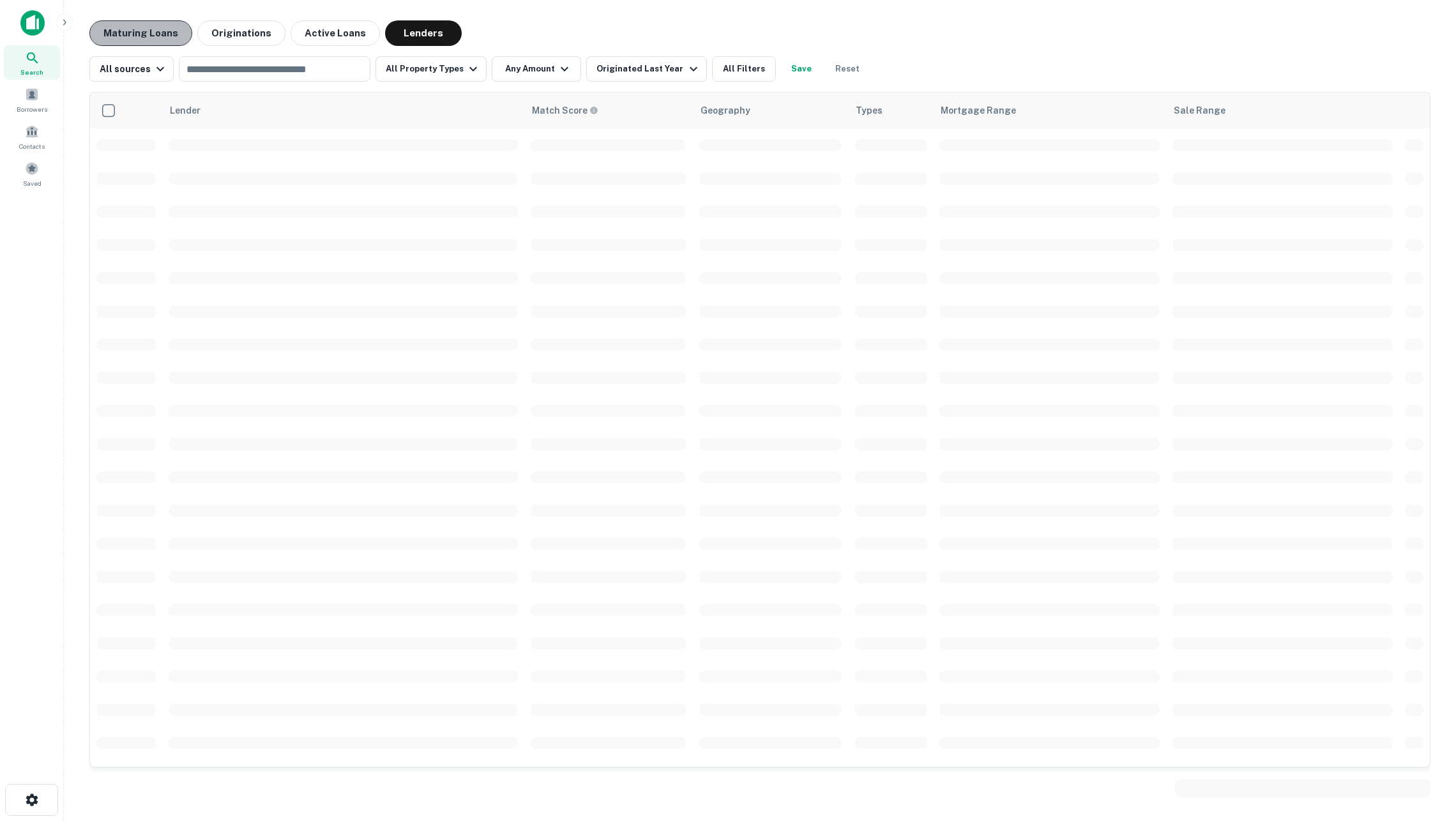
click at [172, 28] on button "Maturing Loans" at bounding box center [141, 33] width 103 height 26
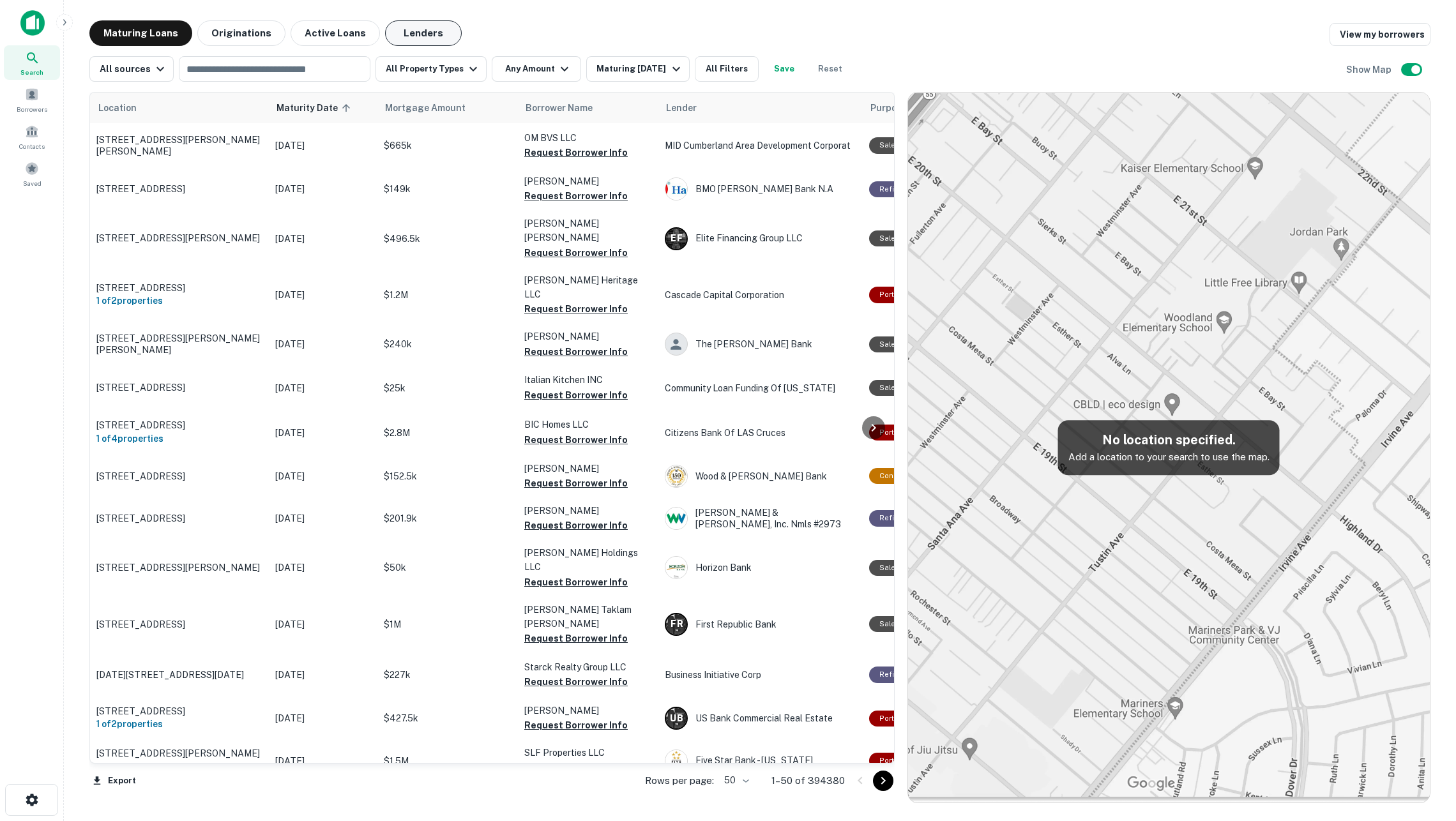
click at [409, 26] on button "Lenders" at bounding box center [424, 33] width 77 height 26
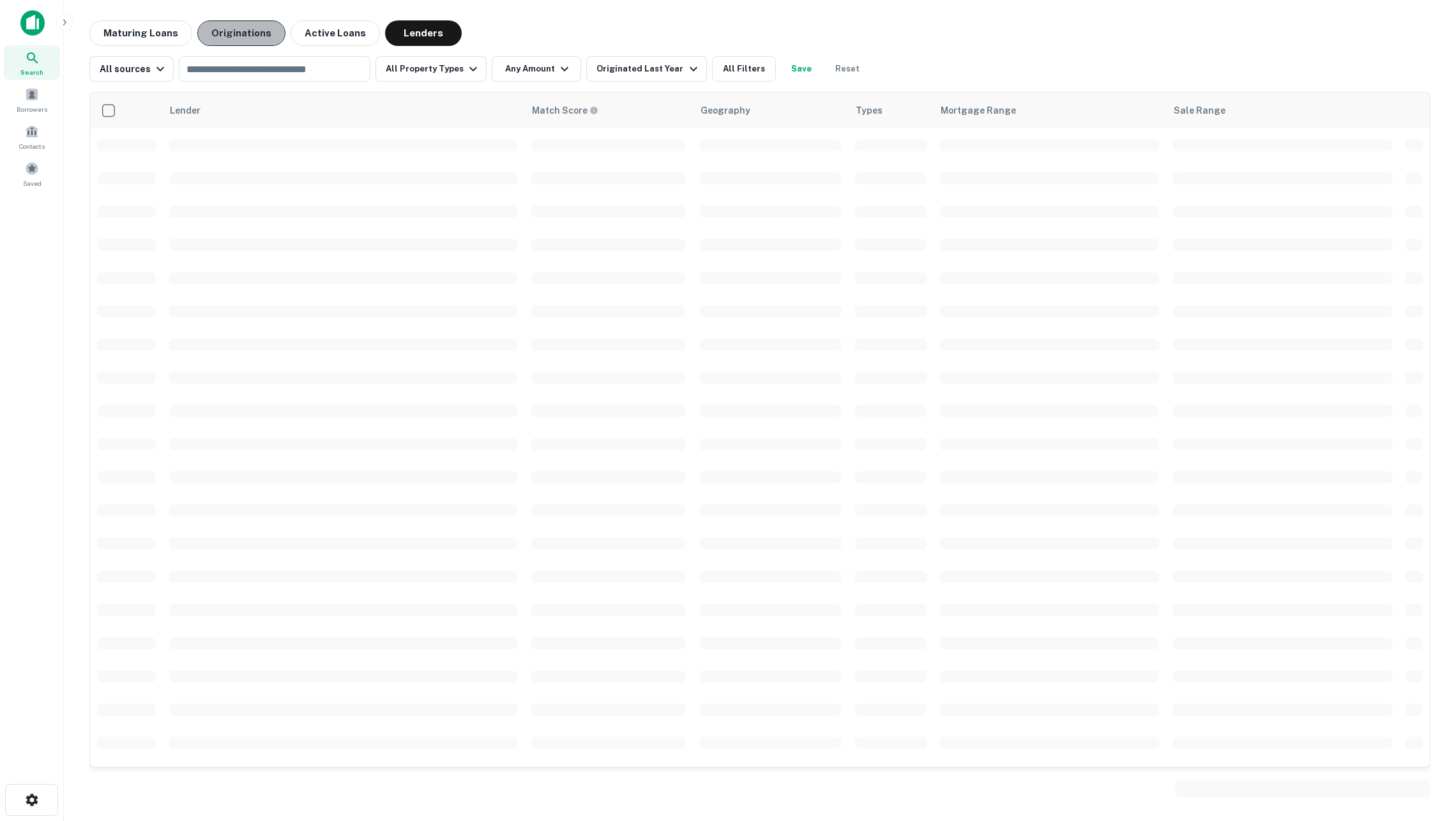
click at [251, 29] on button "Originations" at bounding box center [241, 33] width 88 height 26
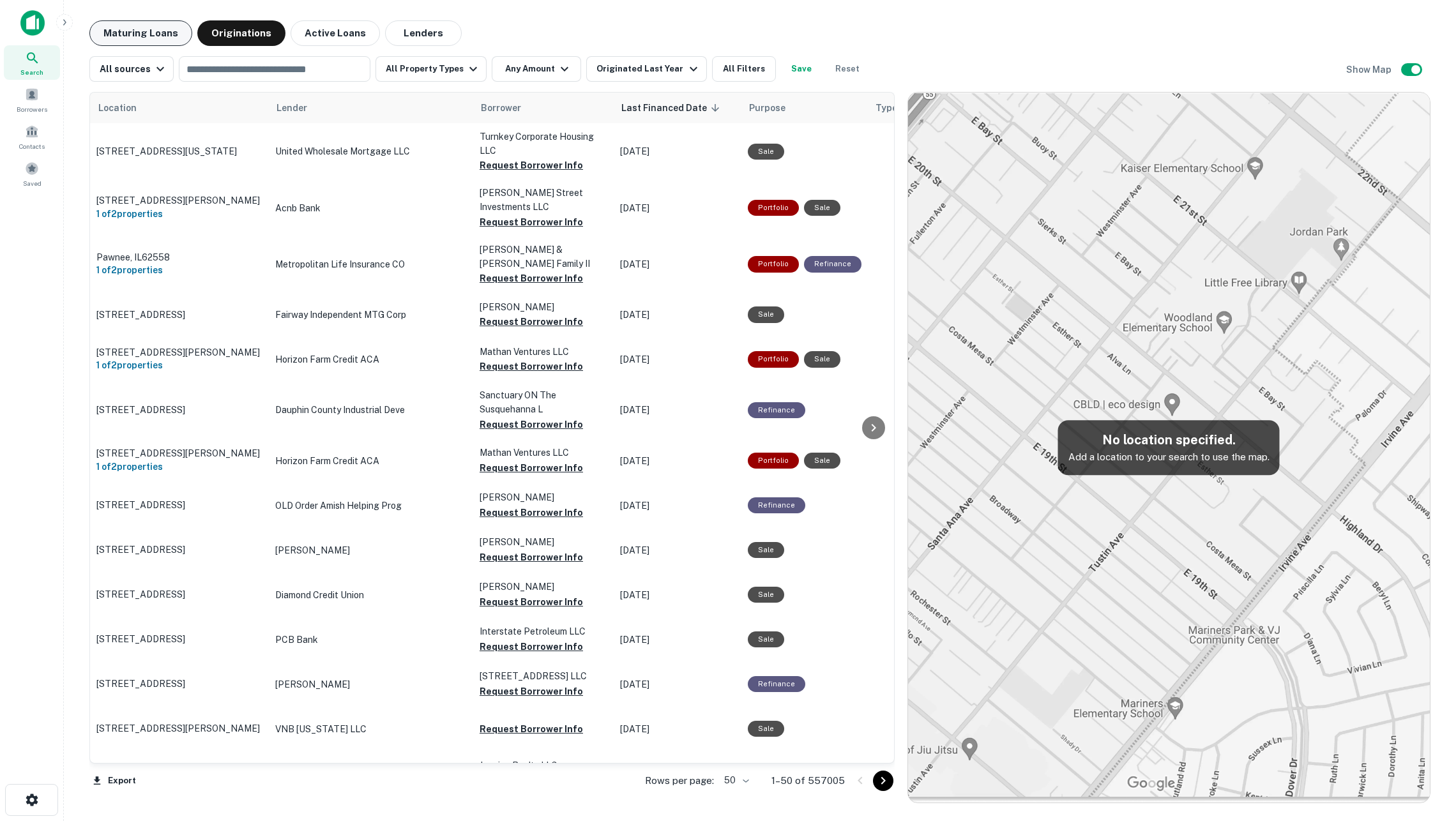
click at [170, 32] on button "Maturing Loans" at bounding box center [141, 33] width 103 height 26
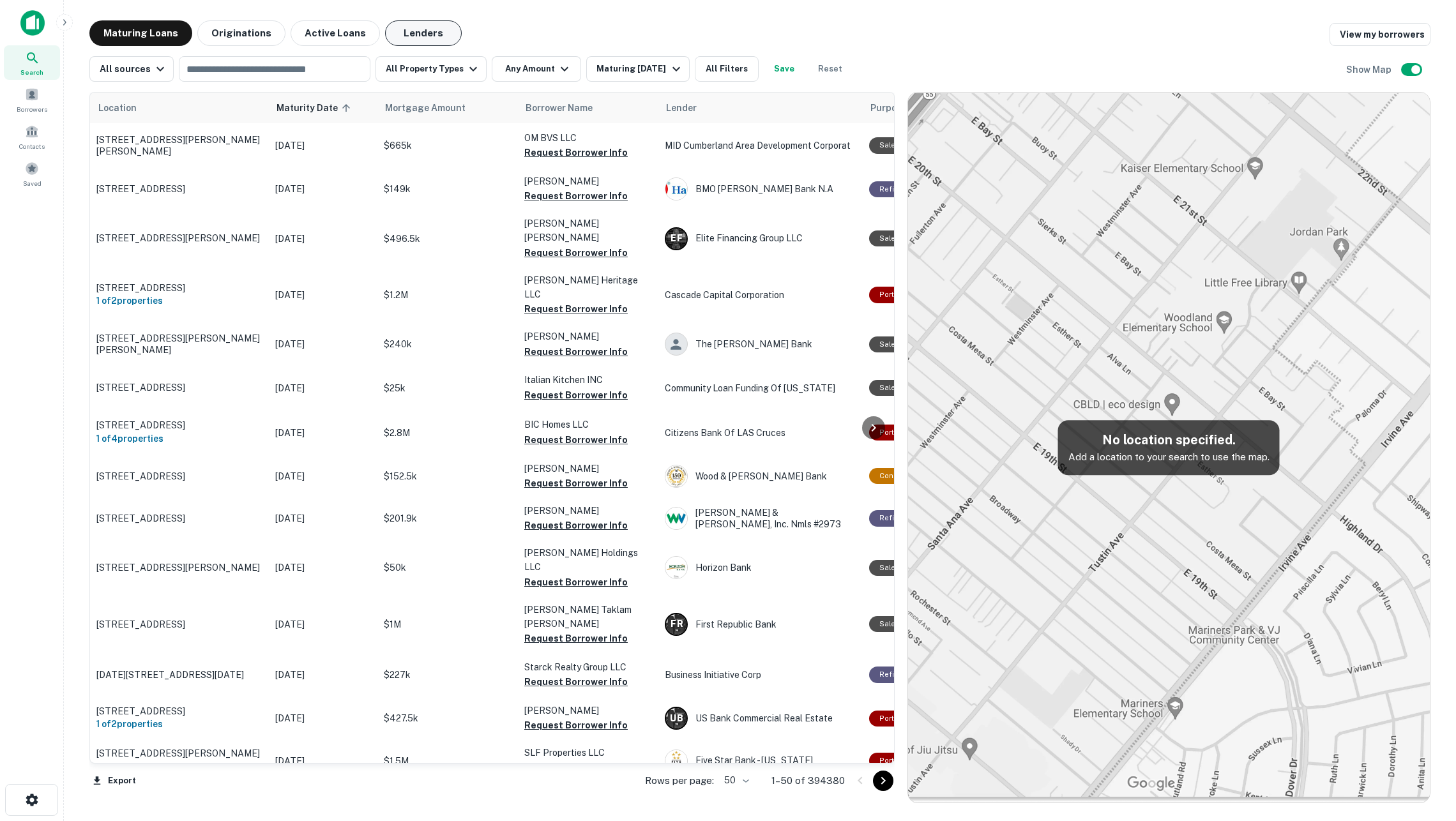
click at [430, 31] on button "Lenders" at bounding box center [424, 33] width 77 height 26
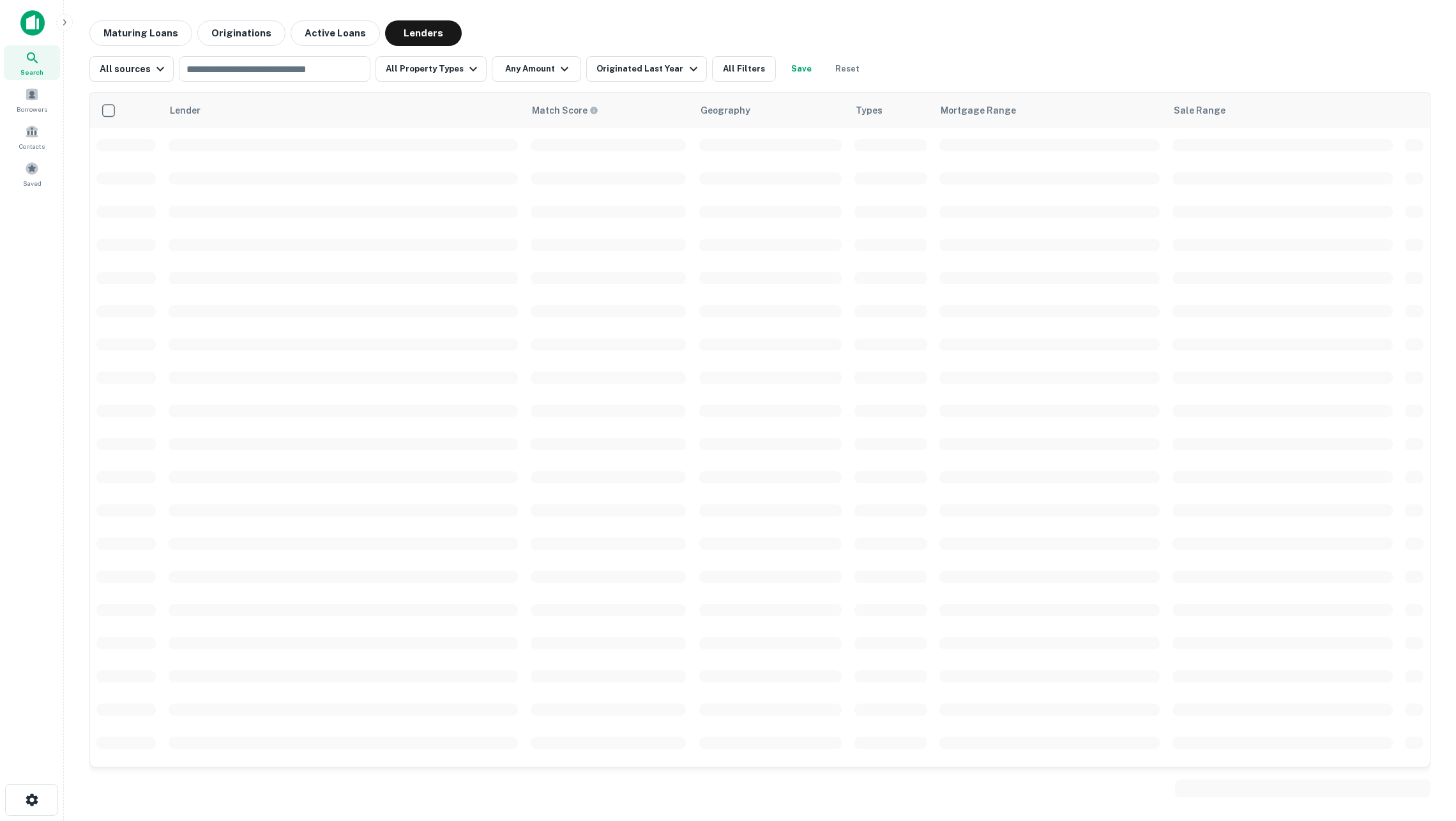
click at [21, 24] on img at bounding box center [32, 23] width 24 height 26
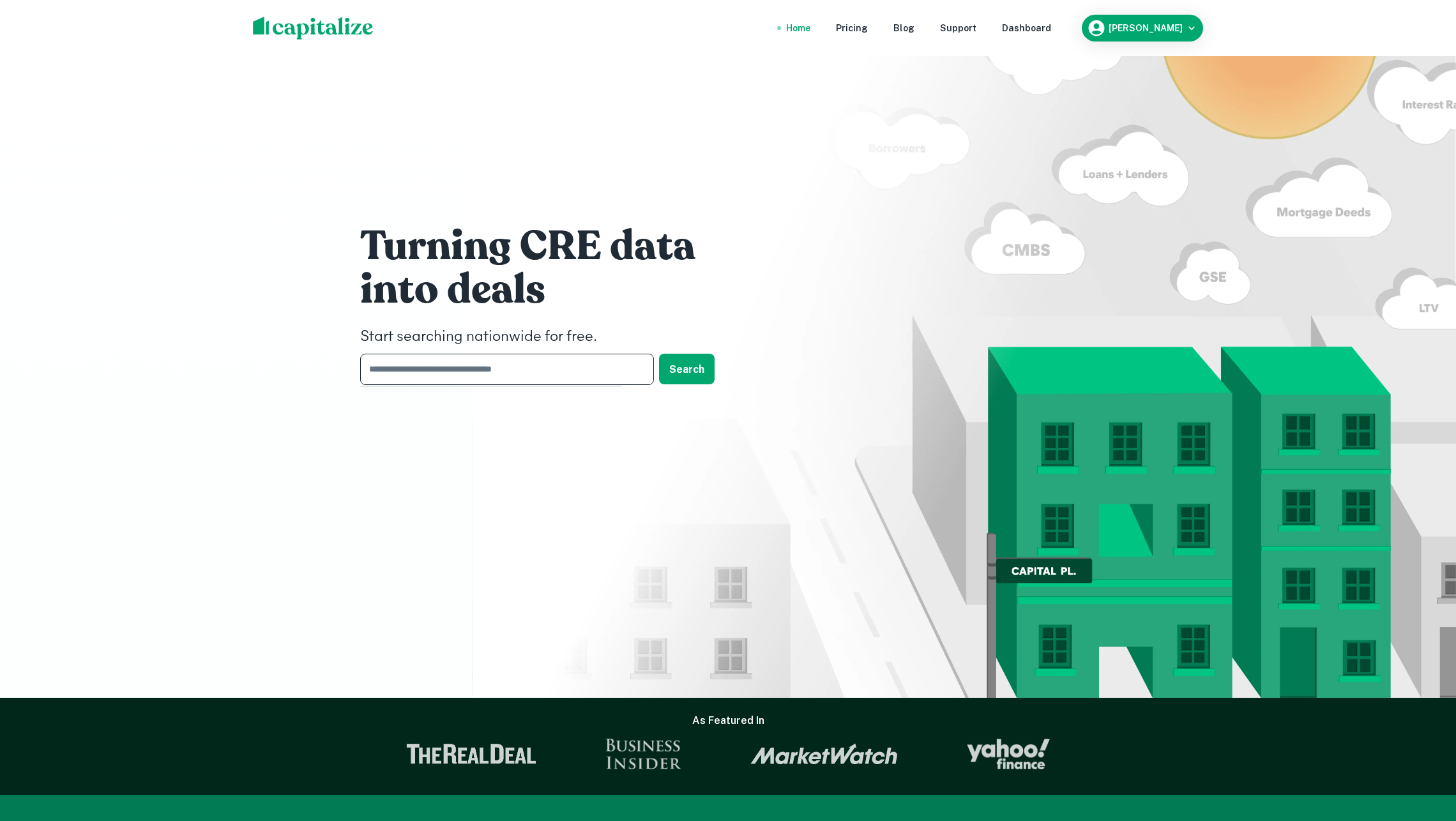
click at [506, 366] on input "text" at bounding box center [502, 368] width 285 height 31
type input "**********"
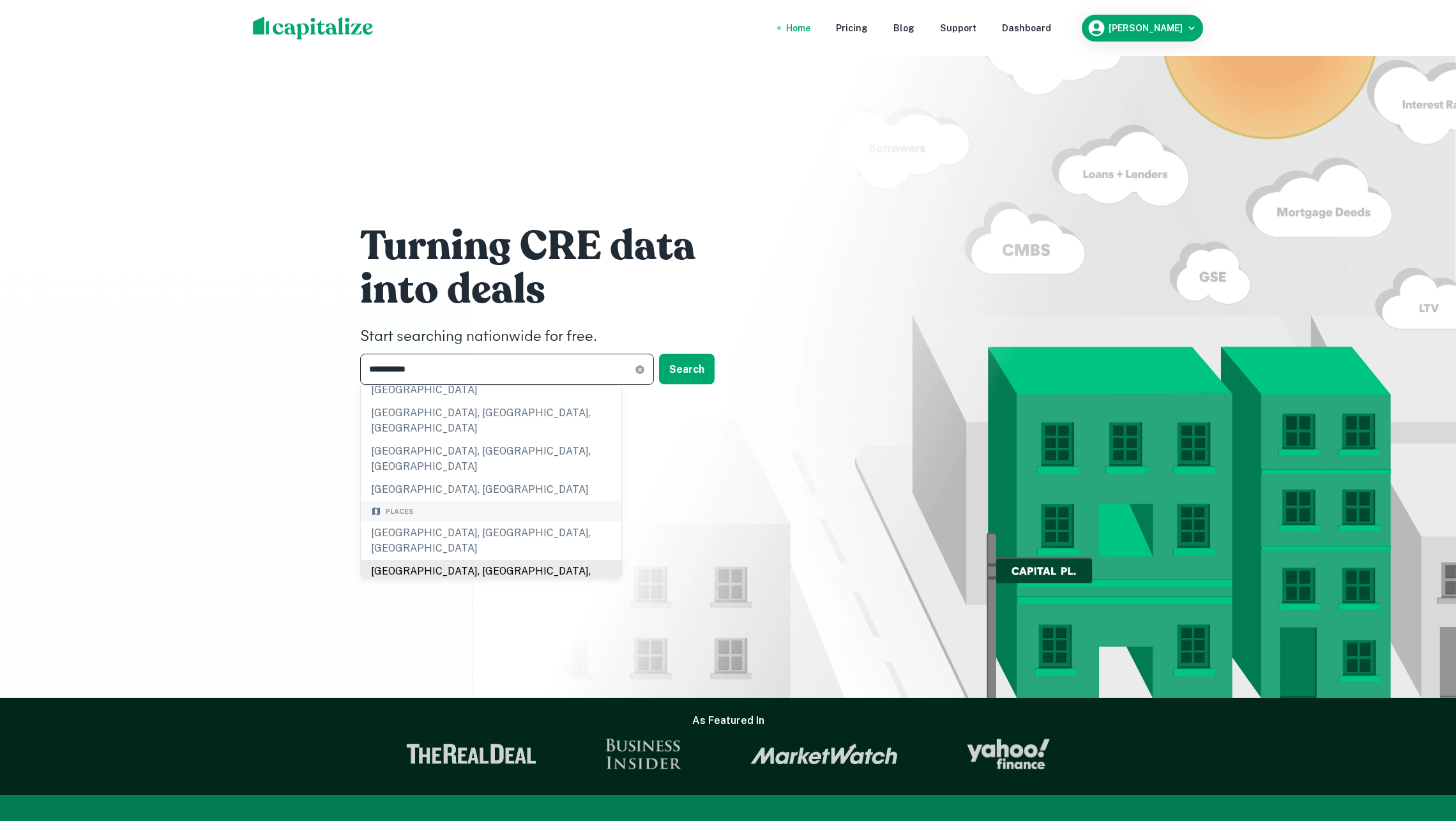
scroll to position [110, 0]
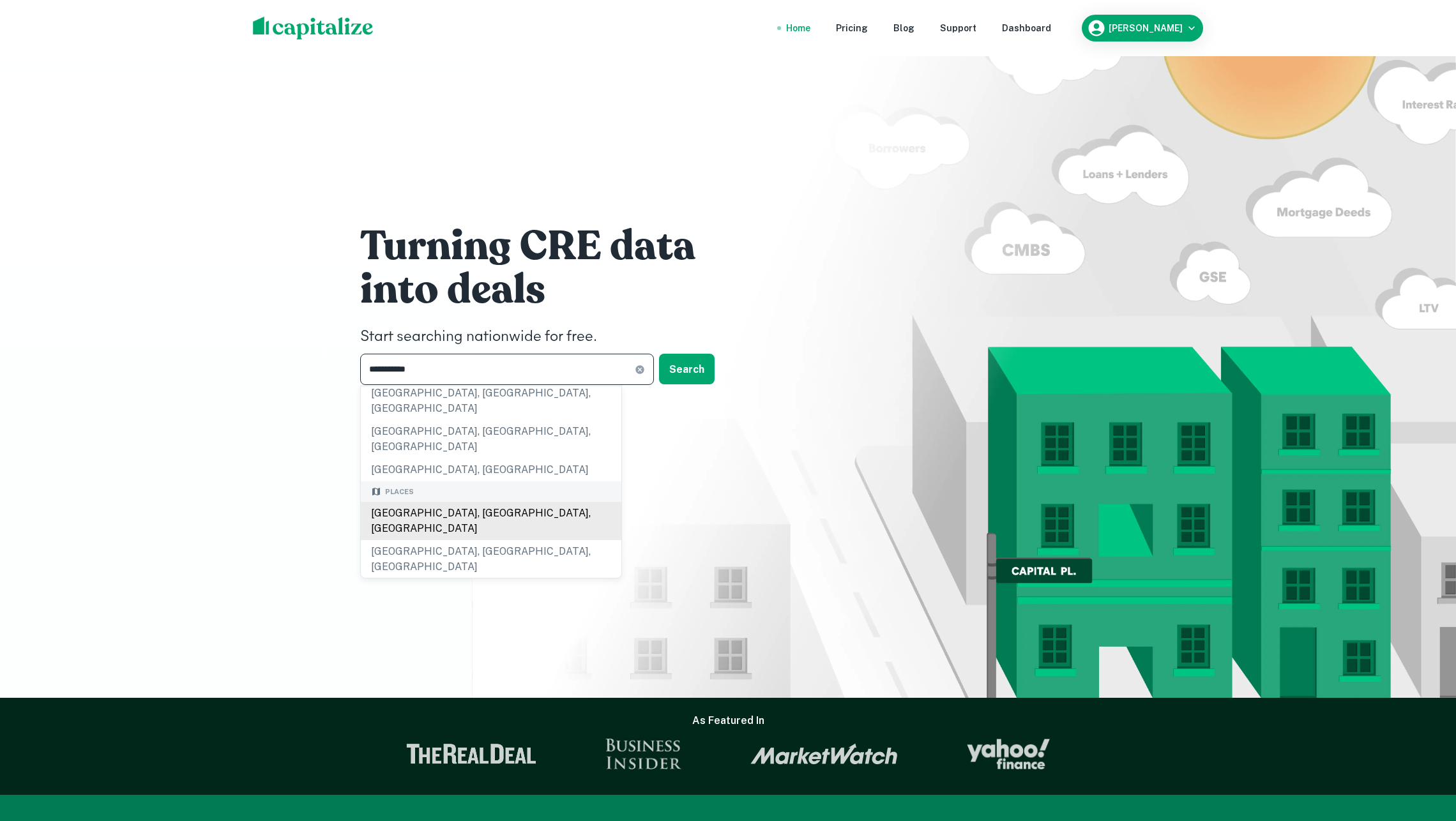
click at [483, 501] on div "Los Angeles, CA, USA" at bounding box center [491, 521] width 260 height 38
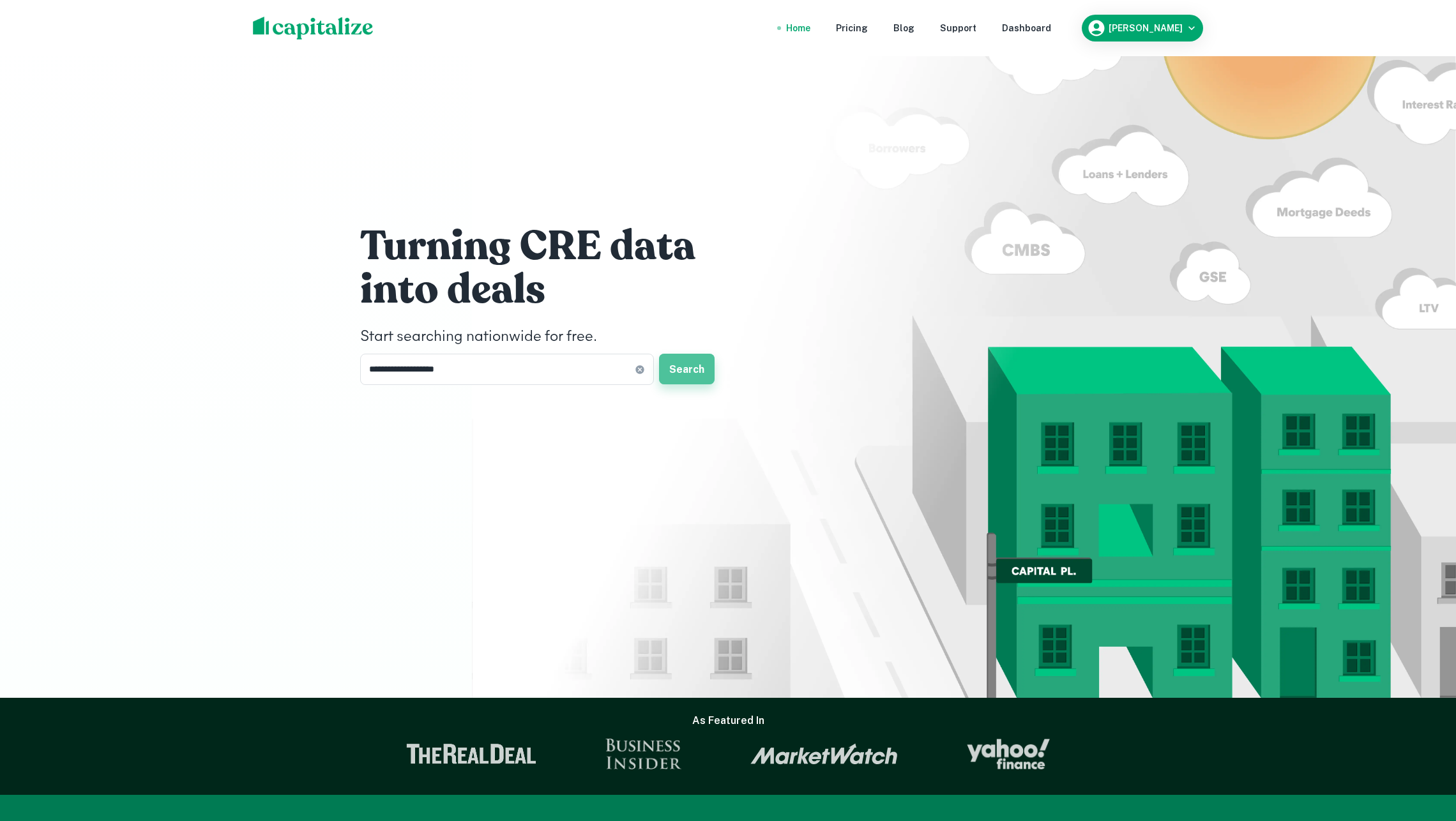
click at [674, 366] on button "Search" at bounding box center [687, 368] width 55 height 31
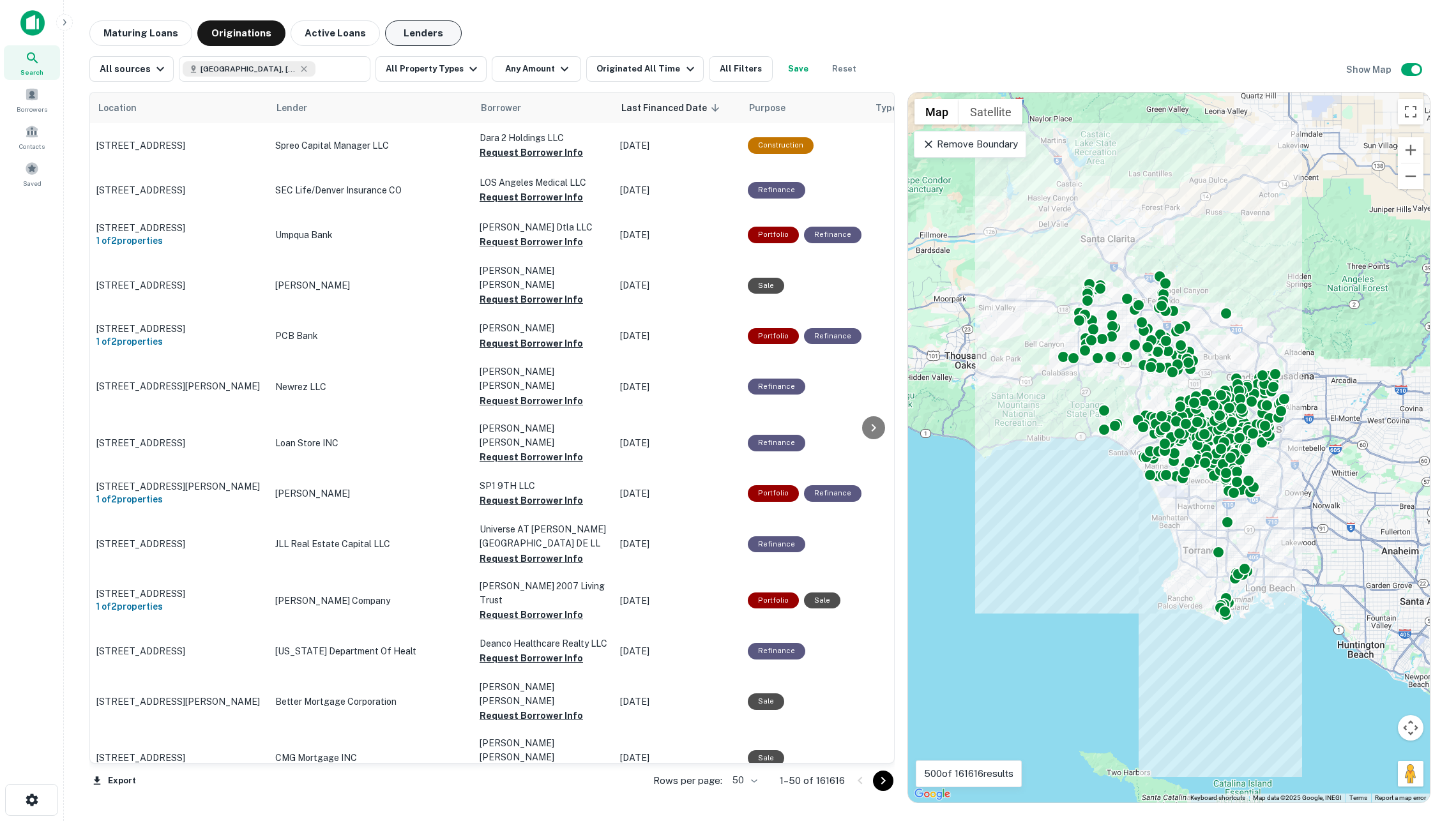
click at [397, 29] on button "Lenders" at bounding box center [424, 33] width 77 height 26
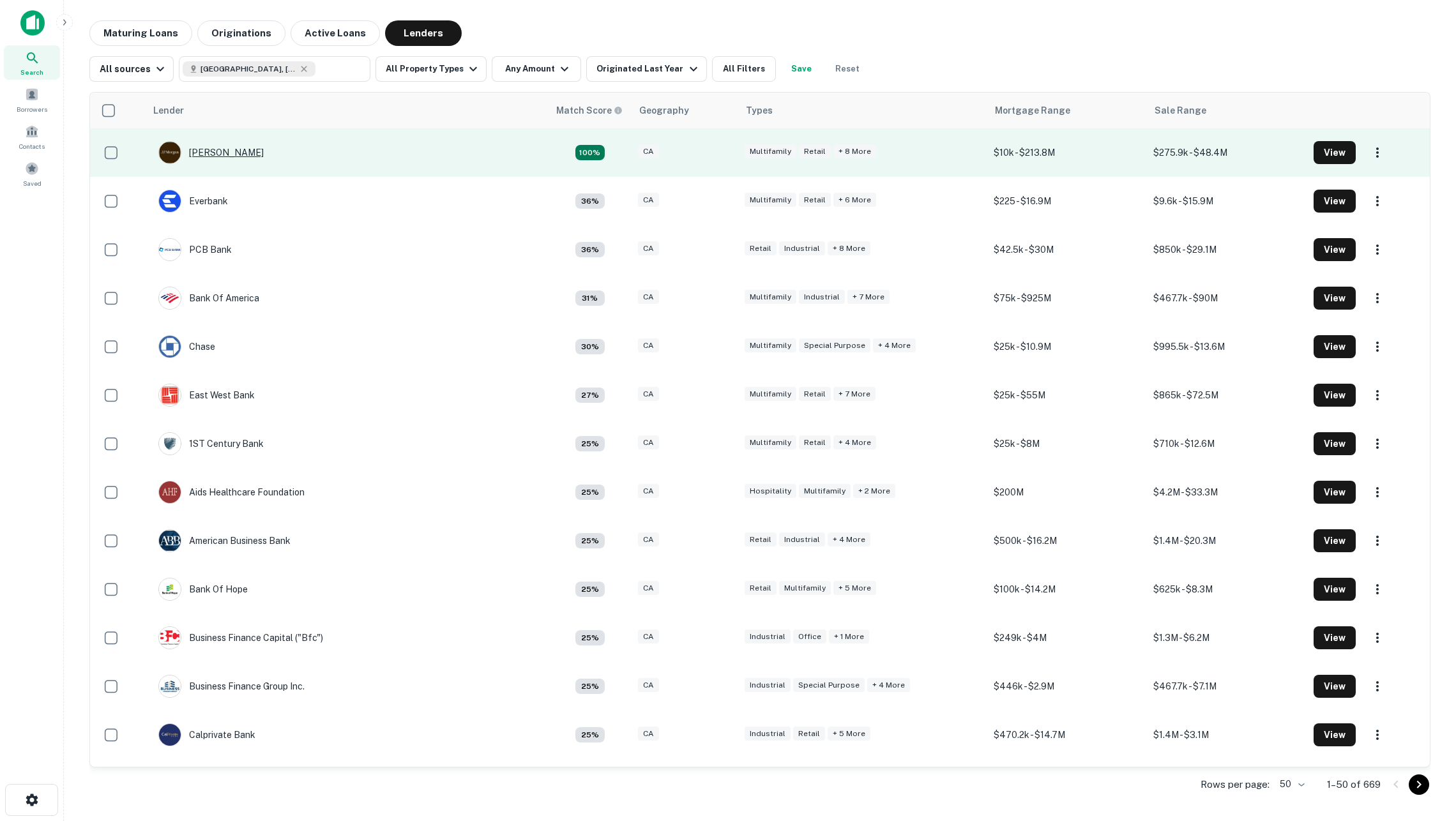
click at [212, 156] on div "J.p. Morgan" at bounding box center [211, 152] width 105 height 23
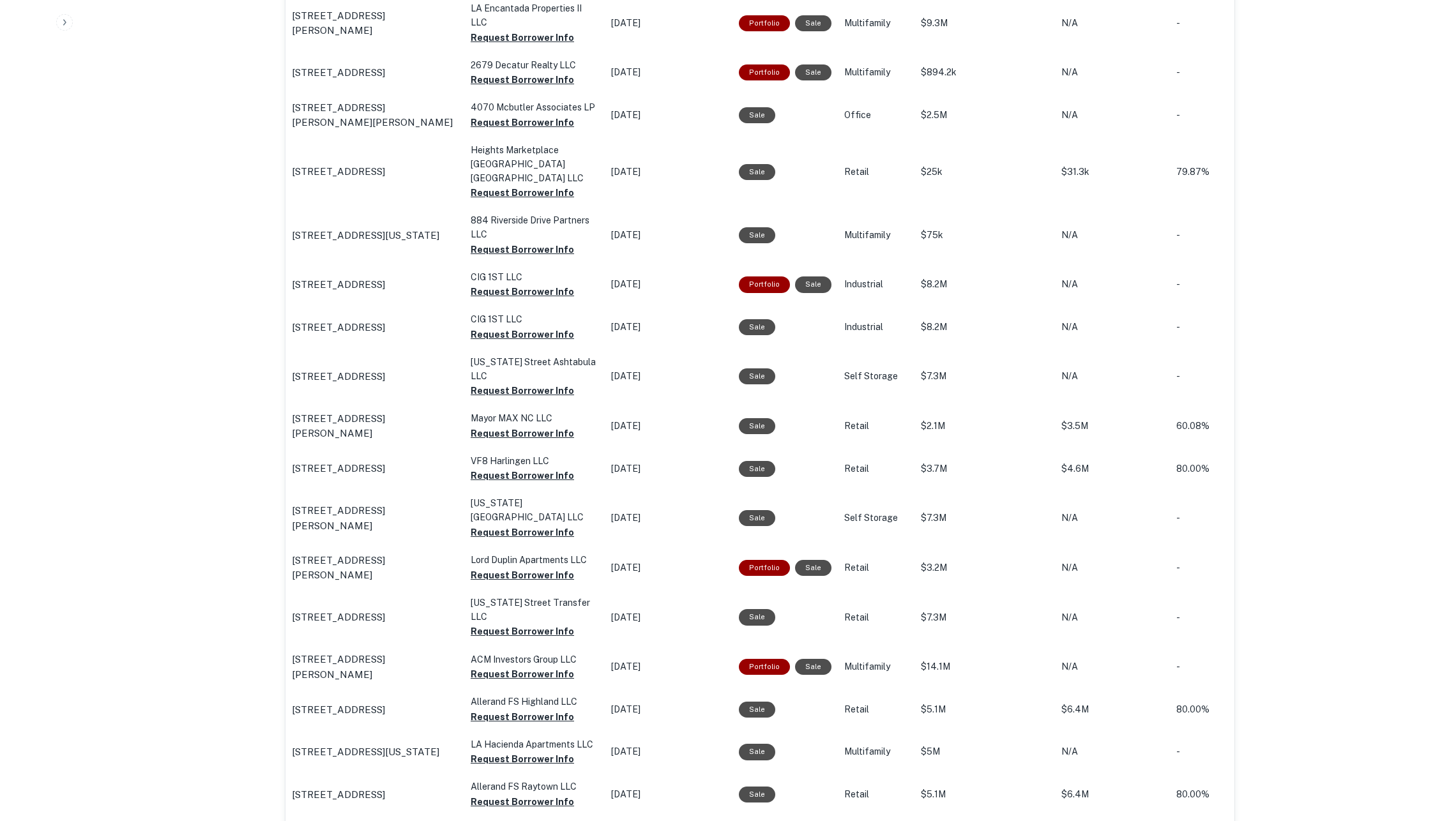
scroll to position [851, 0]
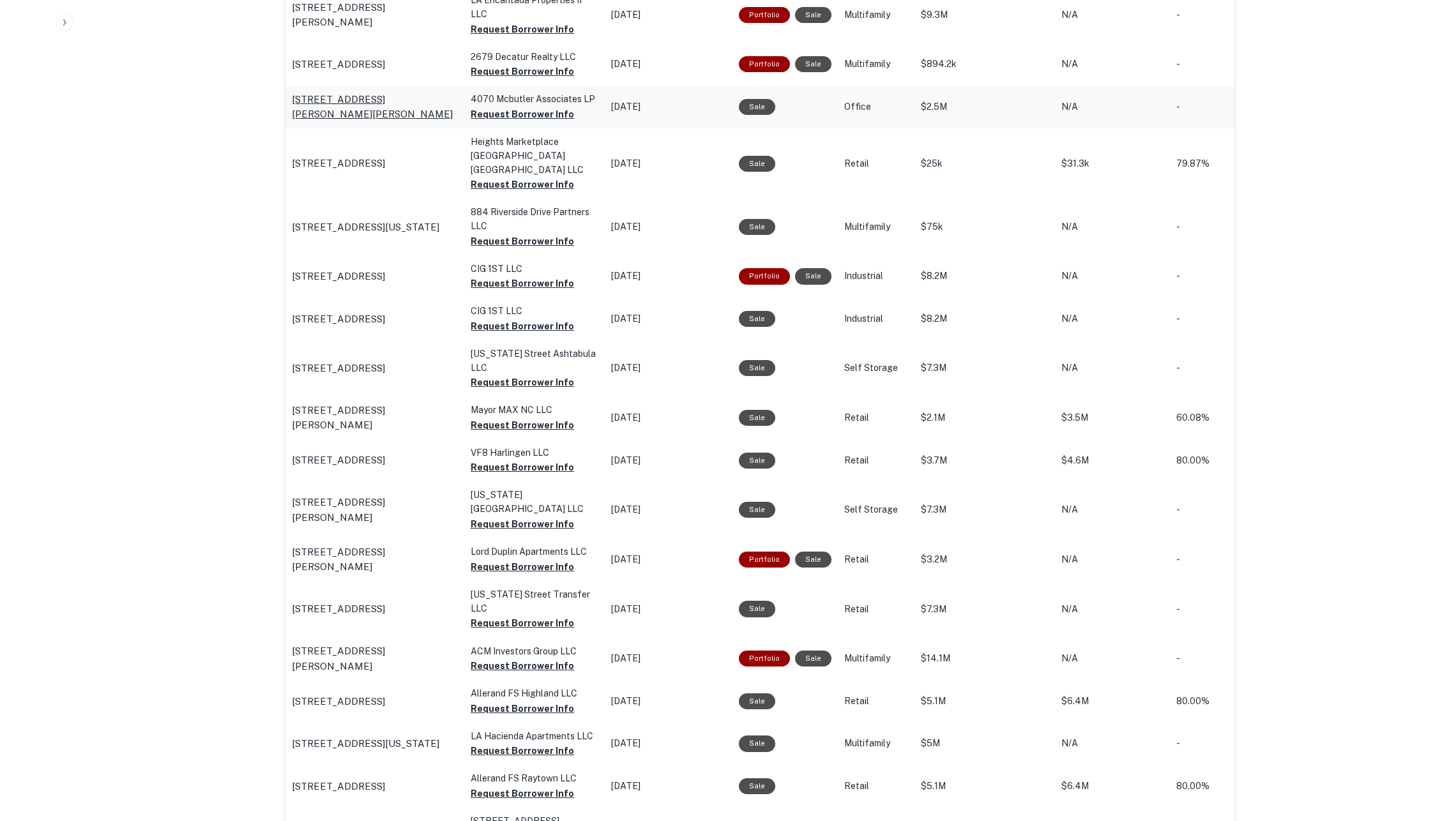
click at [394, 120] on p "4070 Butler Pike Plymouth Meeting, PA19462" at bounding box center [375, 107] width 166 height 30
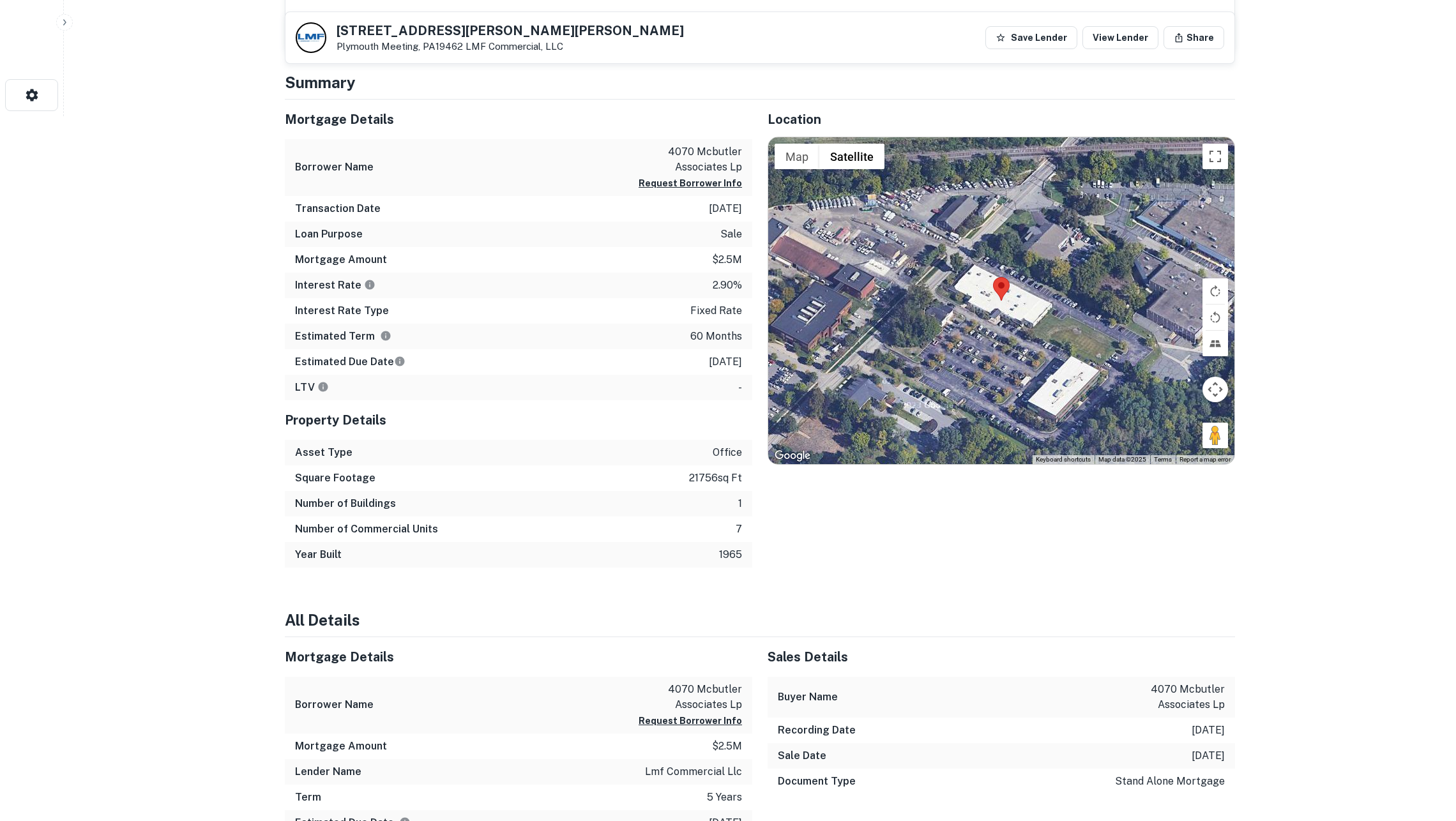
scroll to position [1115, 0]
